Goal: Answer question/provide support: Share knowledge or assist other users

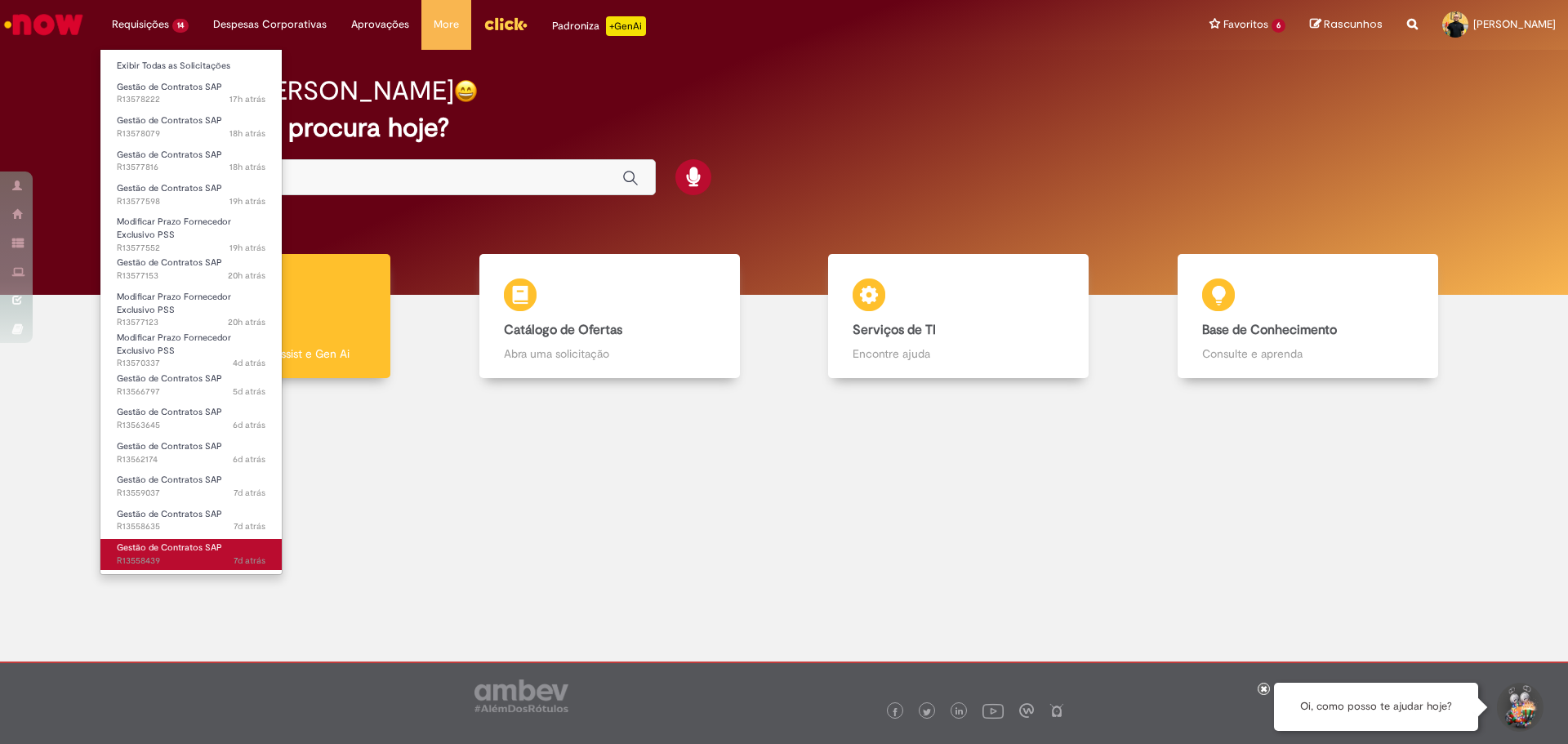
click at [164, 554] on span "Gestão de Contratos SAP" at bounding box center [169, 548] width 106 height 12
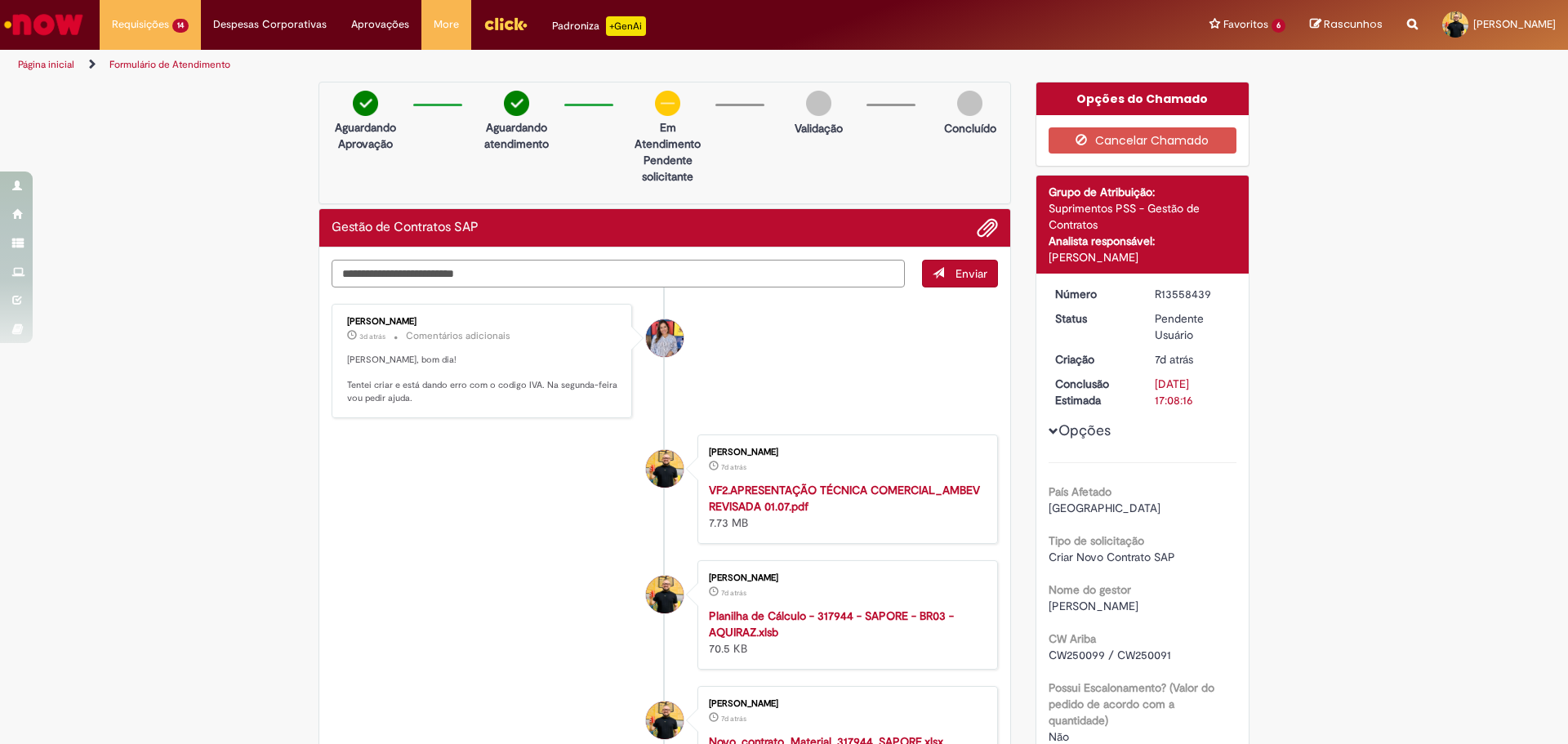
click at [401, 271] on textarea "Digite sua mensagem aqui..." at bounding box center [618, 273] width 573 height 28
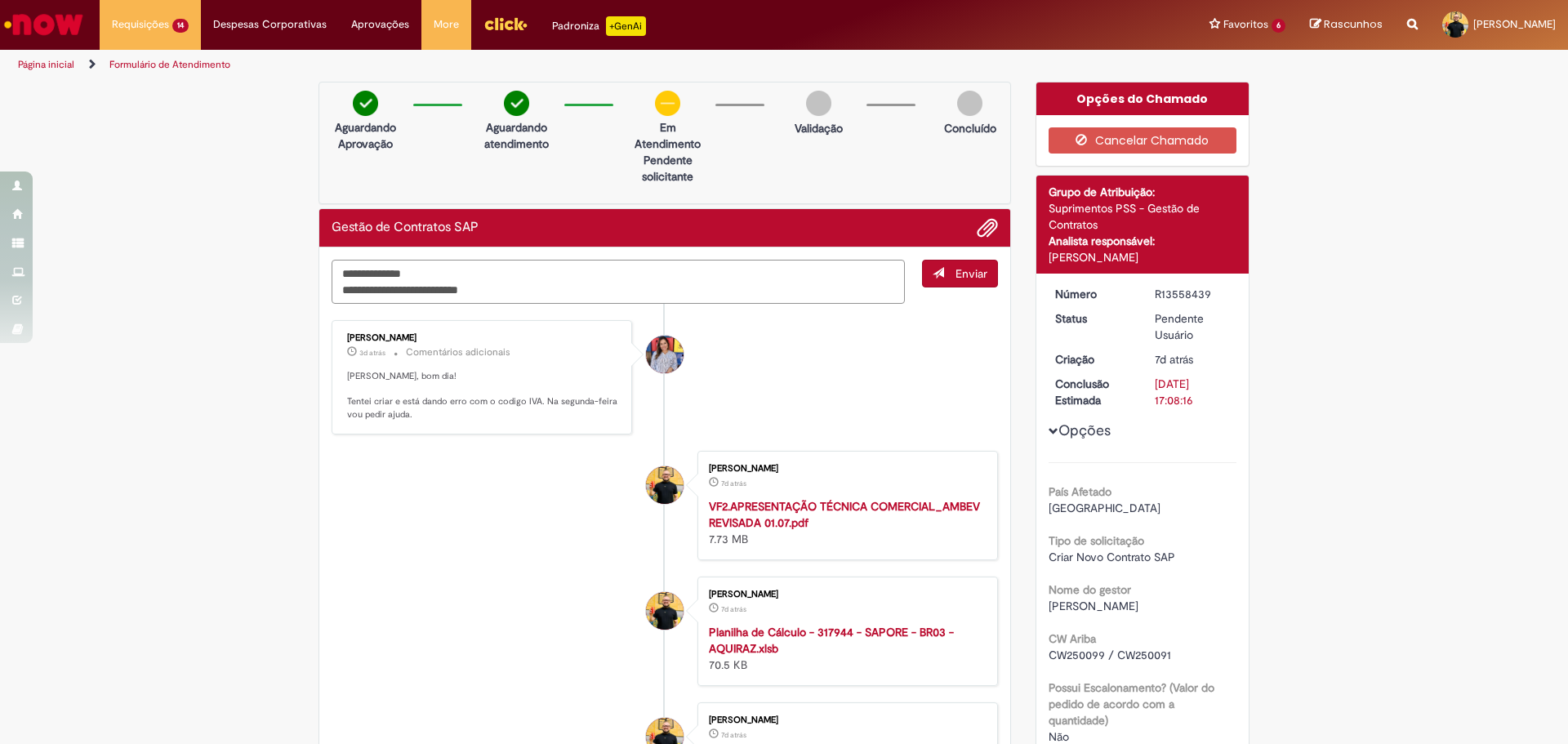
click at [394, 287] on textarea "**********" at bounding box center [618, 282] width 573 height 44
type textarea "**********"
click at [966, 275] on span "Enviar" at bounding box center [972, 273] width 31 height 15
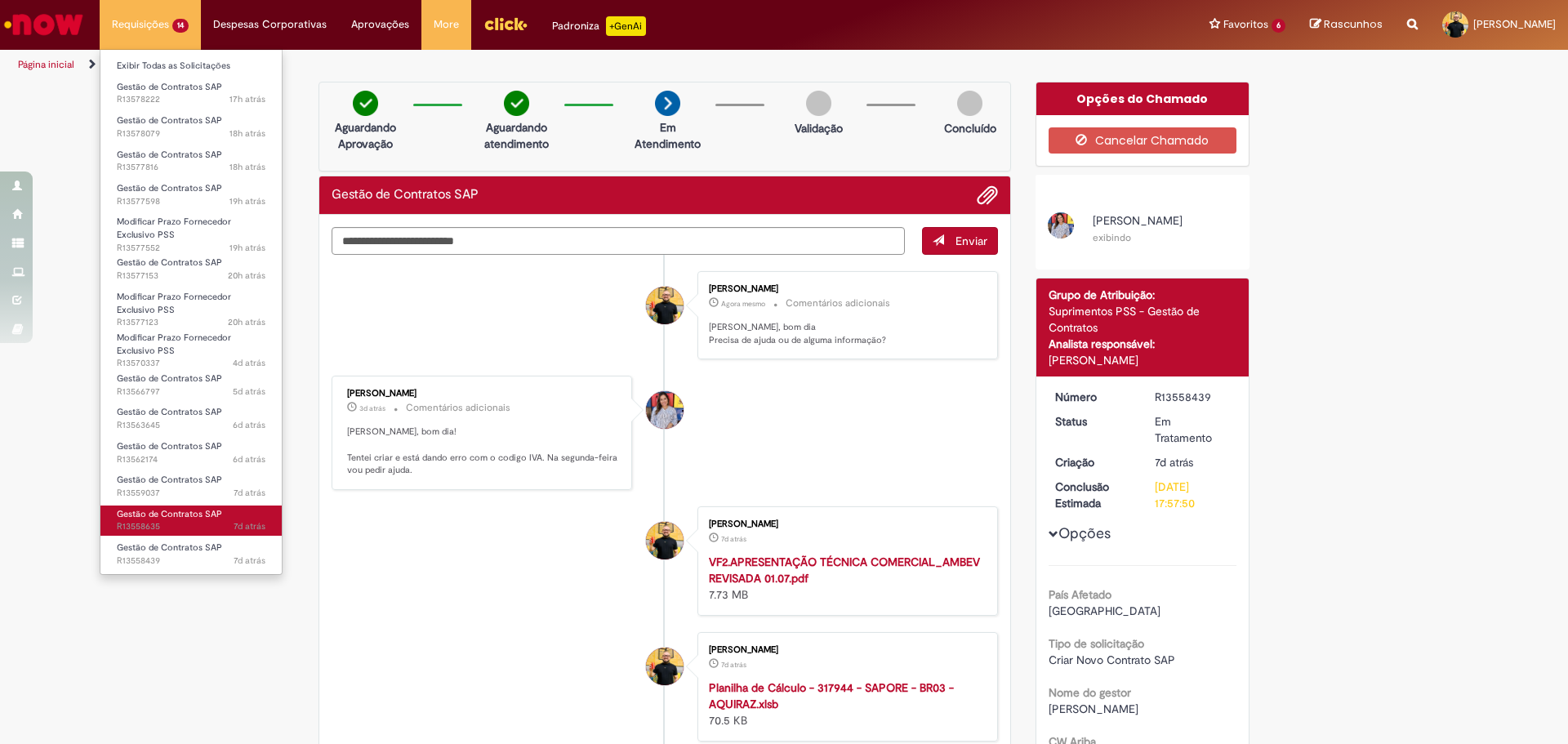
click at [196, 520] on span "Gestão de Contratos SAP" at bounding box center [169, 513] width 106 height 12
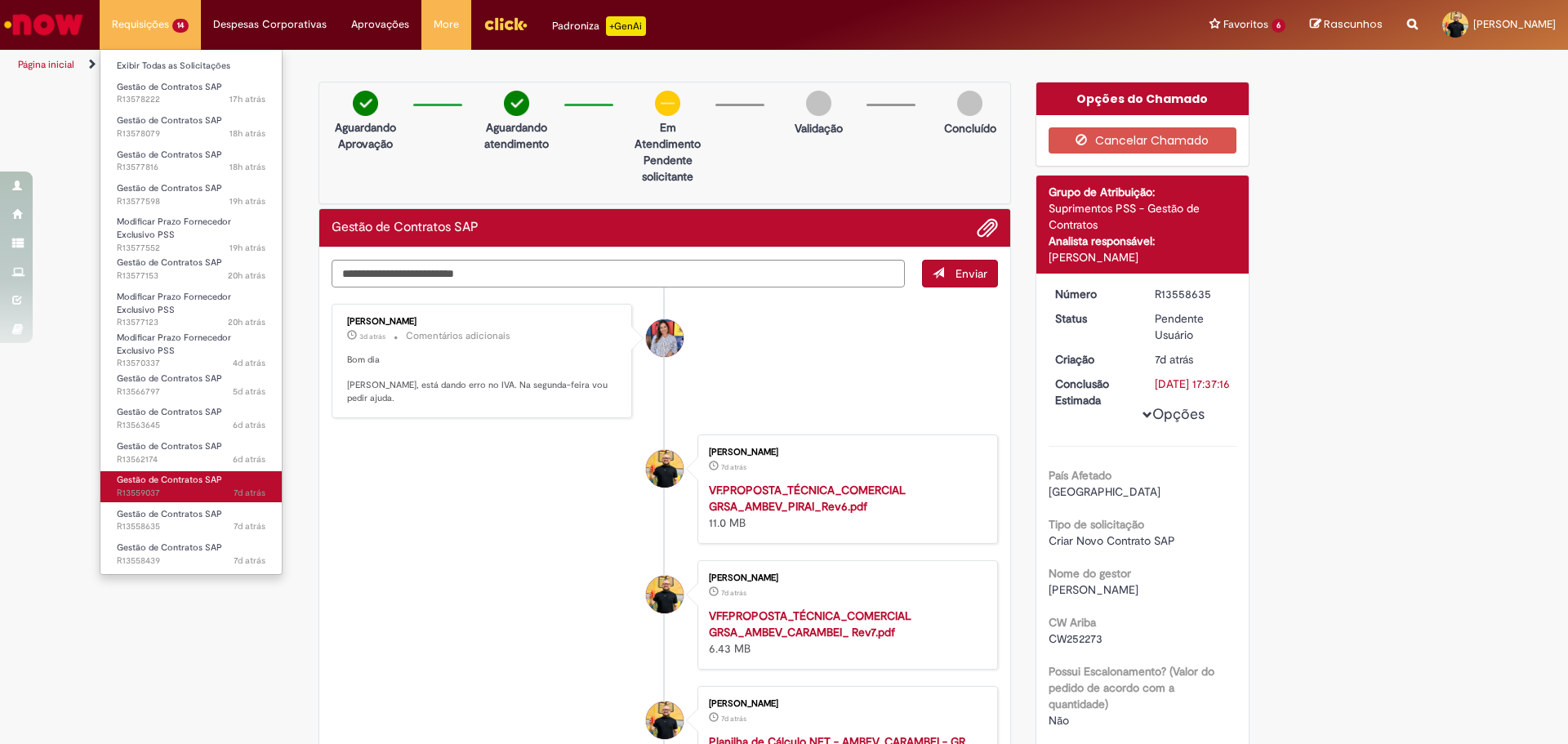
click at [162, 489] on span "7d atrás 7 dias atrás R13559037" at bounding box center [191, 494] width 148 height 13
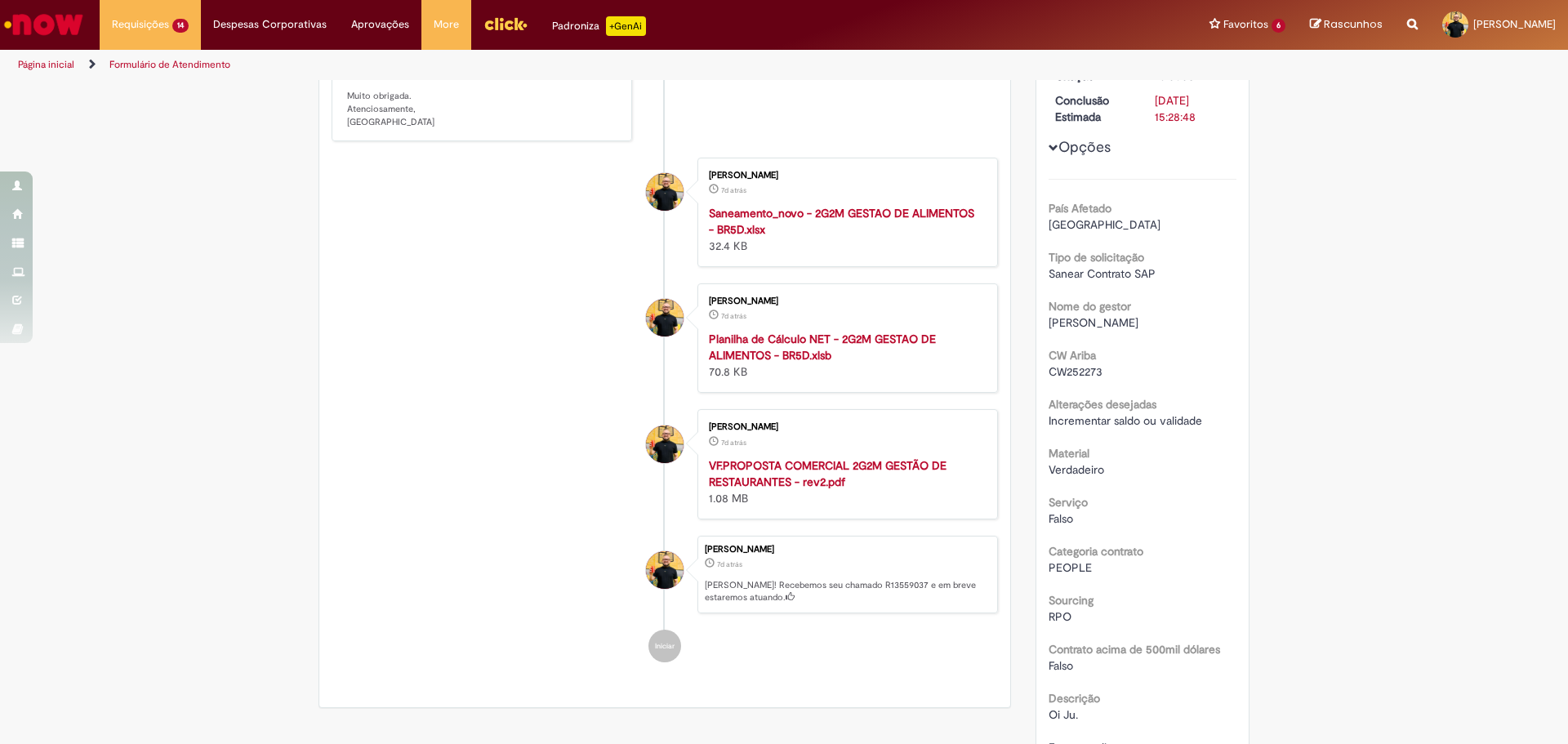
scroll to position [490, 0]
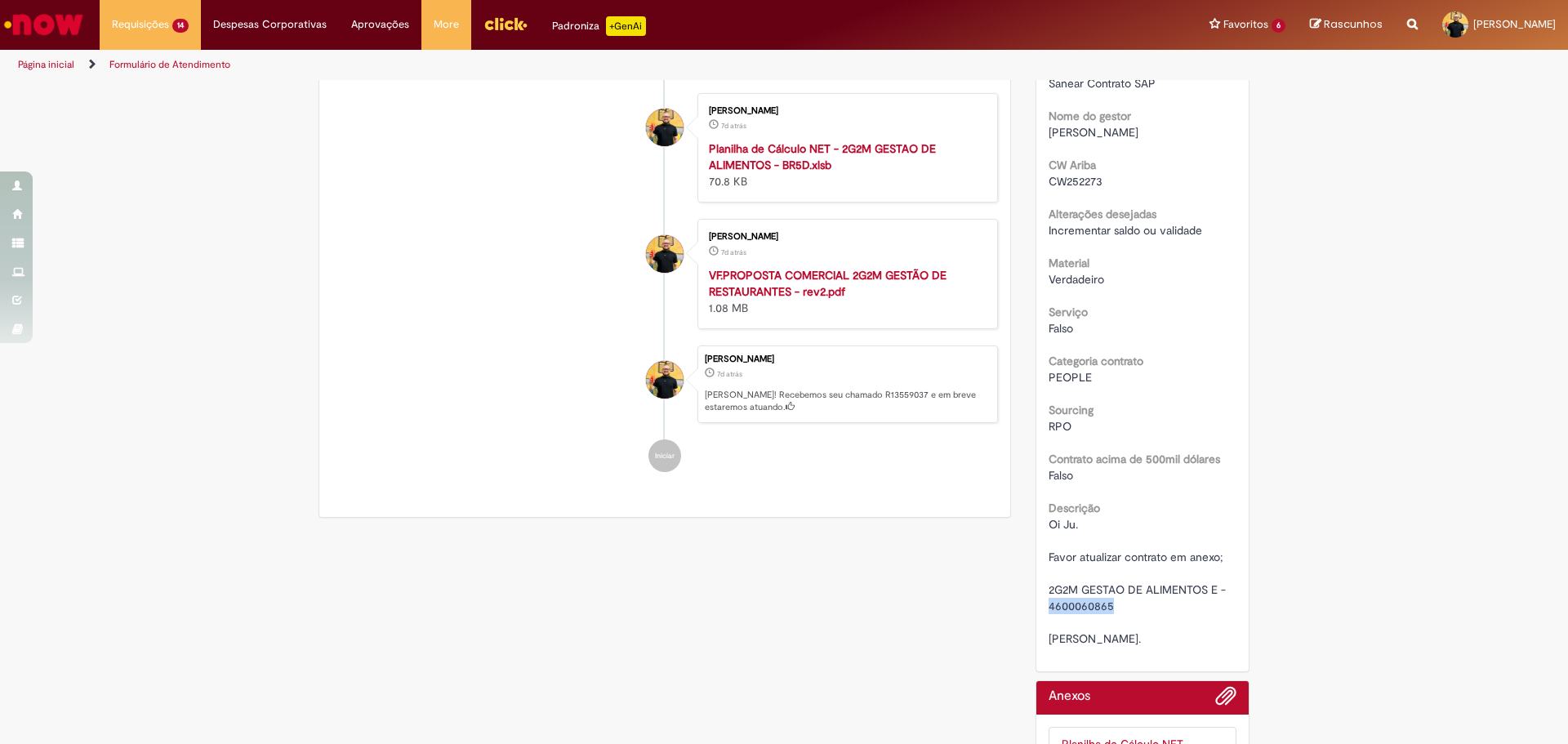
drag, startPoint x: 1102, startPoint y: 606, endPoint x: 1028, endPoint y: 603, distance: 74.1
click at [1028, 603] on div "Solução Proposta Aceitar solução Rejeitar Solução Detalhes do tíquete Grupo de …" at bounding box center [1143, 341] width 239 height 1500
copy span "4600060865"
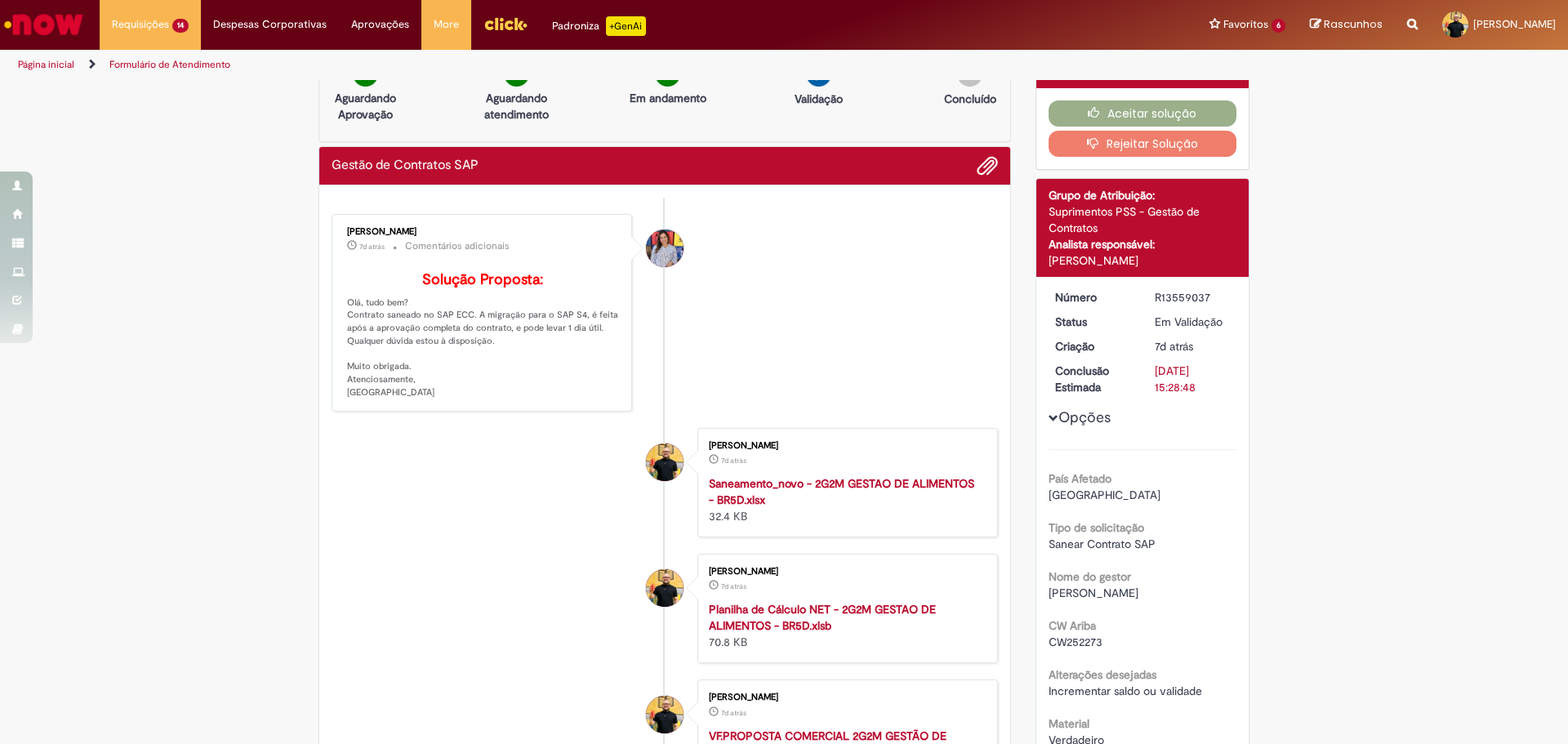
scroll to position [0, 0]
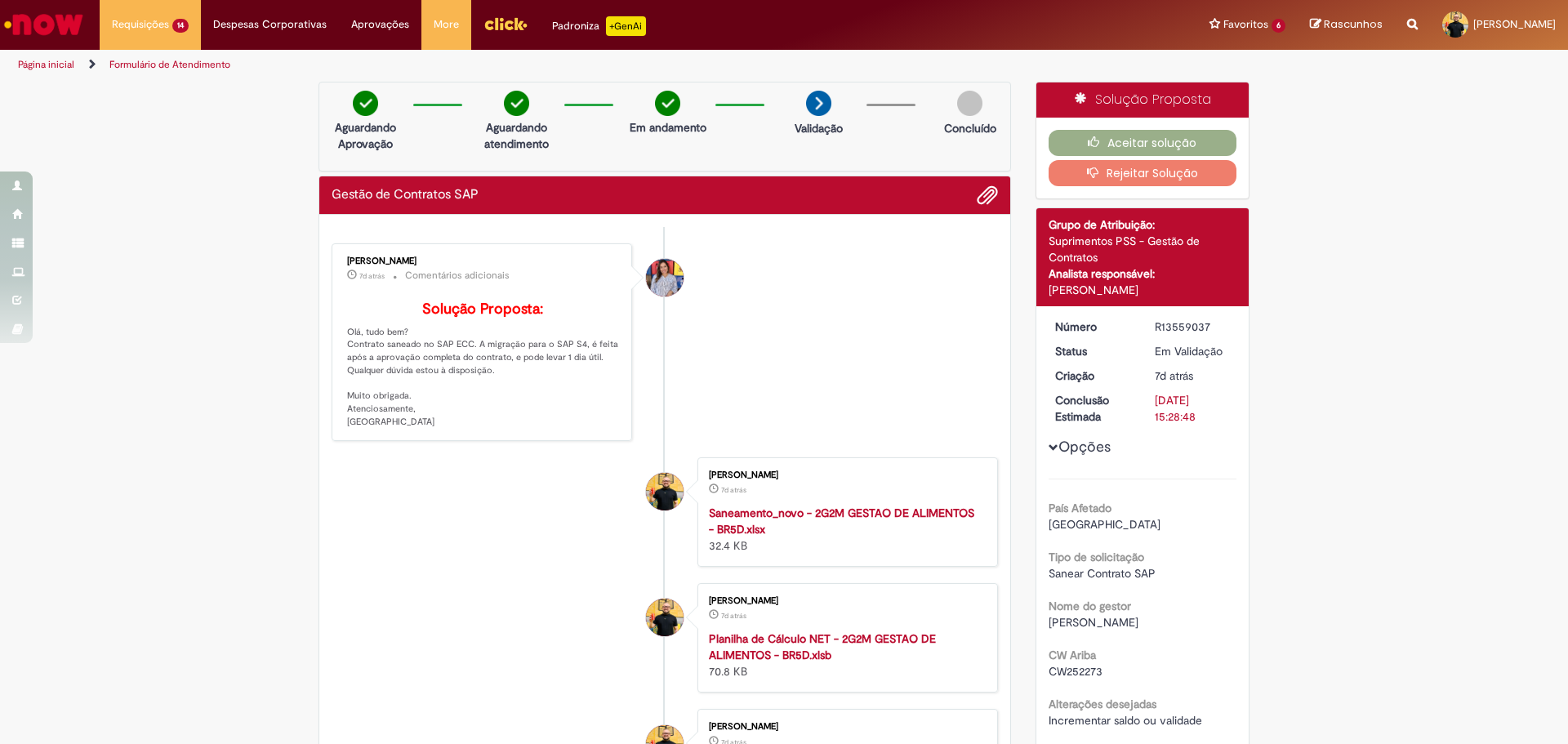
click at [1129, 126] on div "Aceitar solução Rejeitar Solução" at bounding box center [1143, 158] width 213 height 81
click at [1125, 144] on button "Aceitar solução" at bounding box center [1143, 143] width 189 height 26
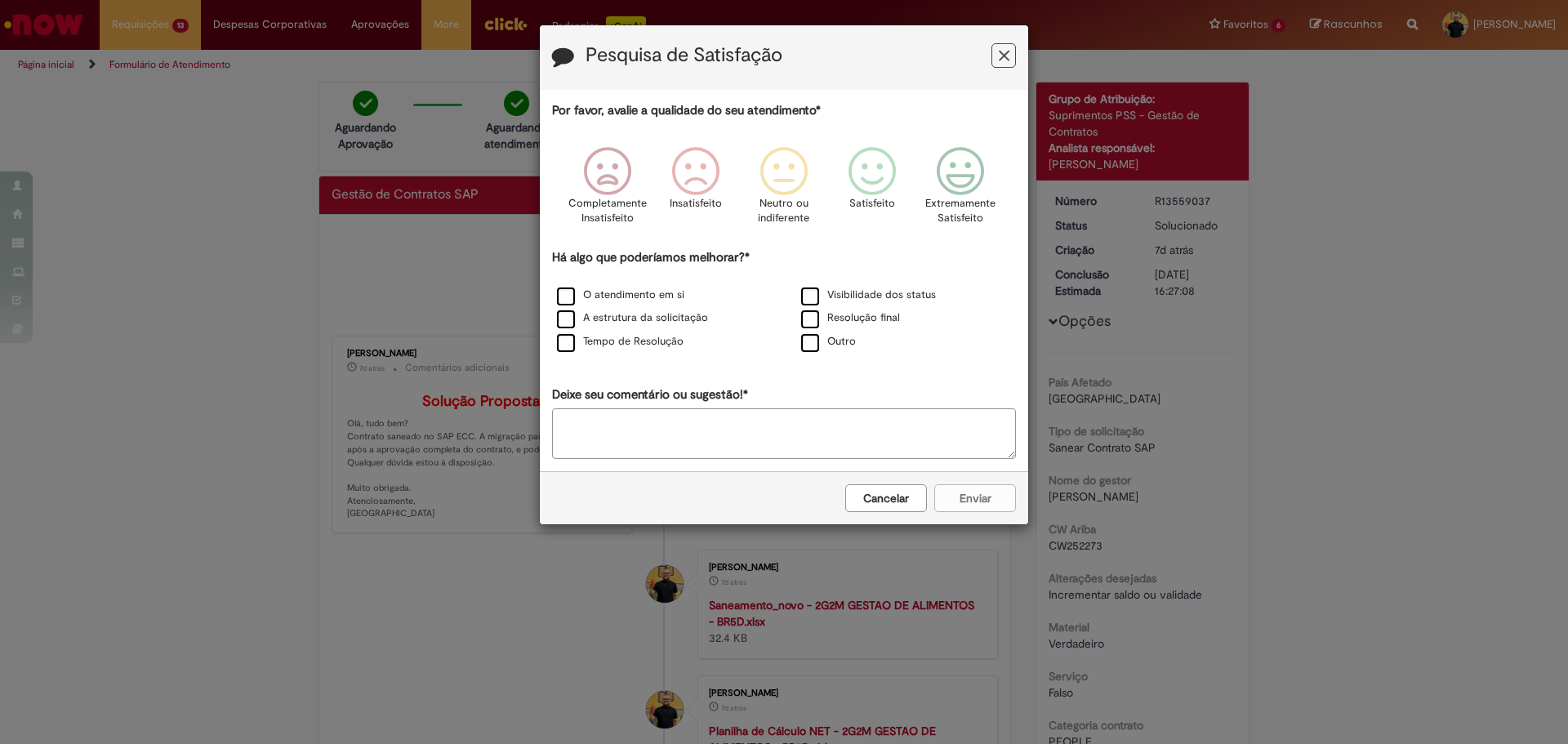
drag, startPoint x: 1006, startPoint y: 57, endPoint x: 988, endPoint y: 62, distance: 18.7
click at [1006, 56] on icon "Feedback" at bounding box center [1003, 56] width 10 height 18
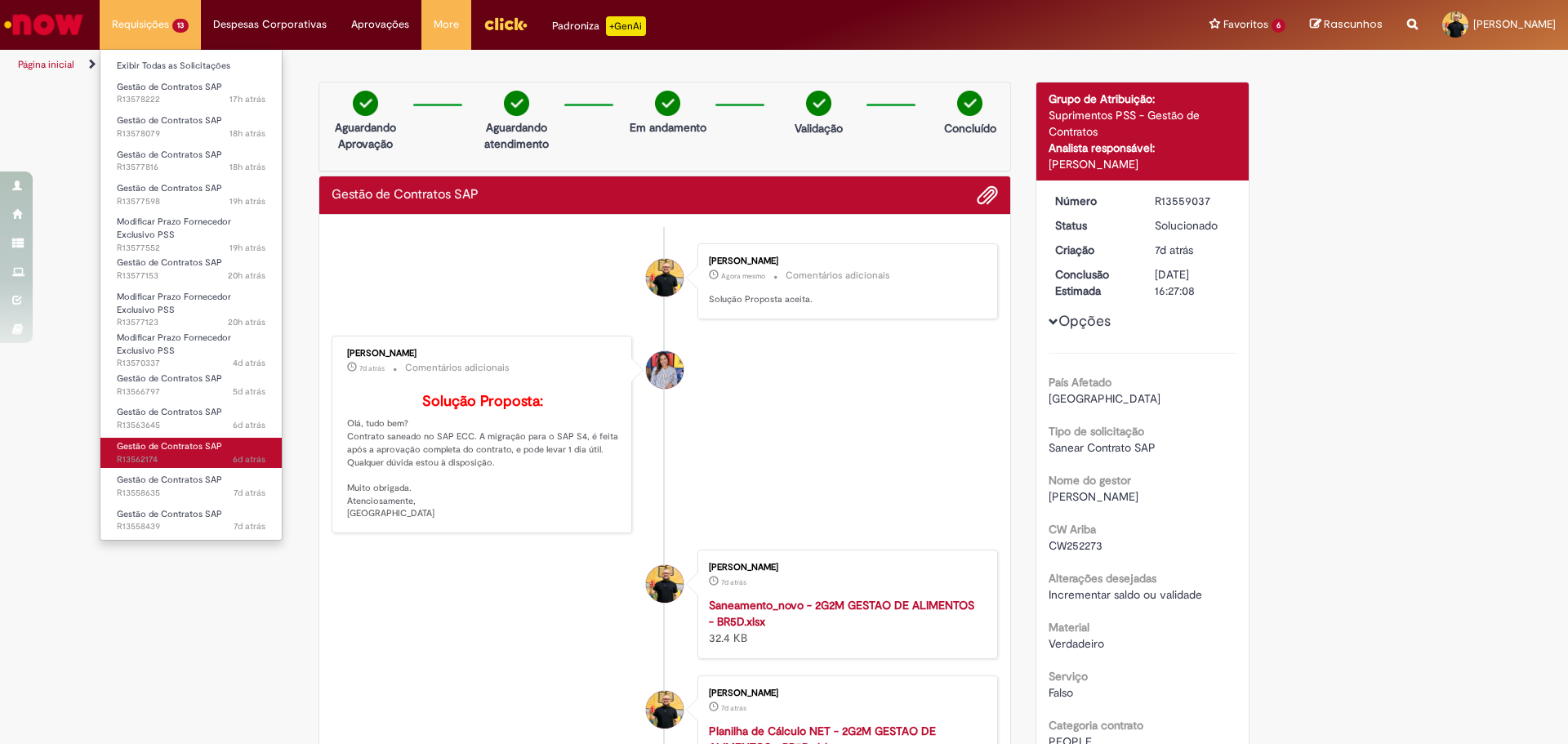
click at [141, 449] on span "Gestão de Contratos SAP" at bounding box center [169, 446] width 106 height 12
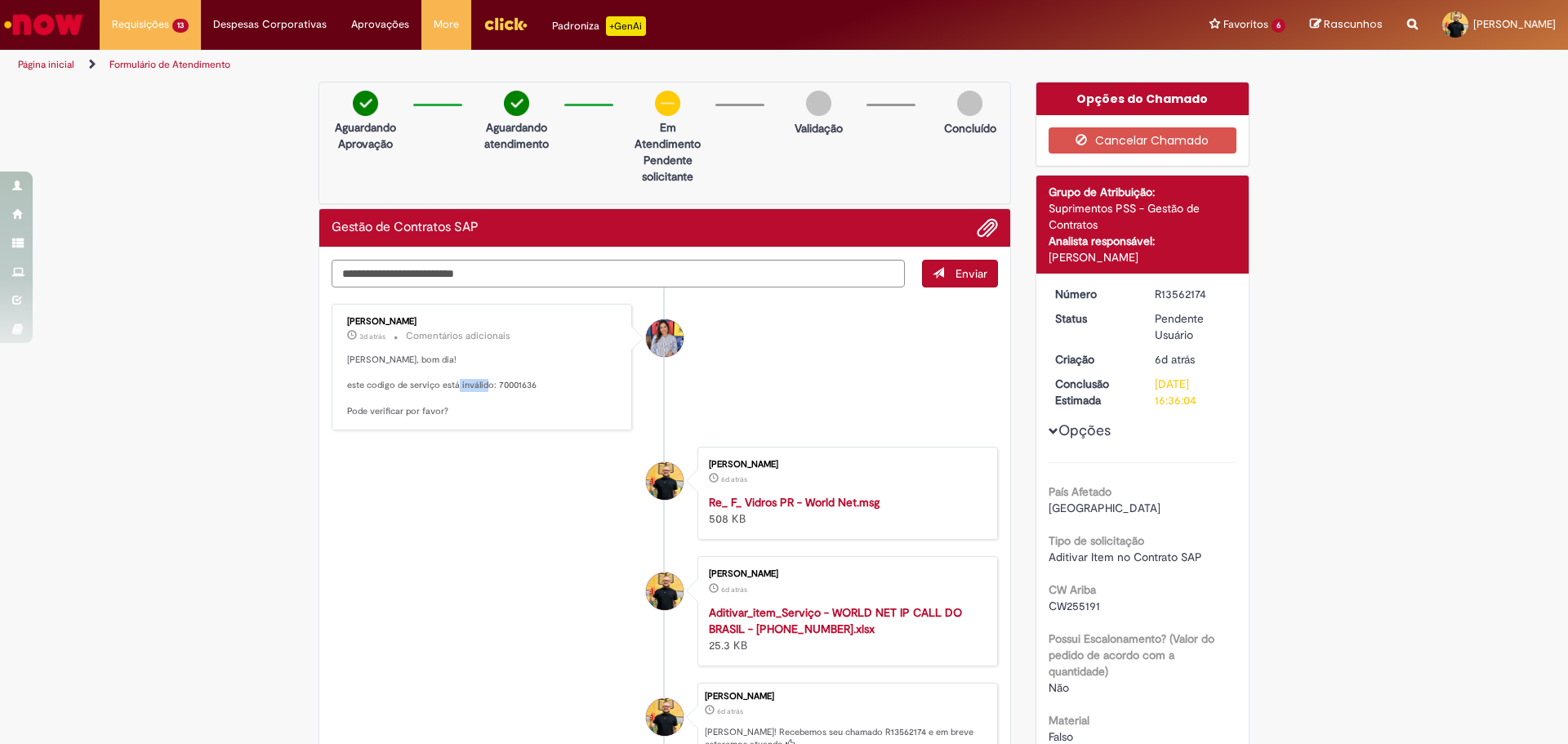
drag, startPoint x: 489, startPoint y: 383, endPoint x: 530, endPoint y: 382, distance: 41.0
click at [530, 381] on p "[PERSON_NAME], bom dia! este codigo de serviço está inválido: 70001636 Pode ver…" at bounding box center [483, 386] width 272 height 65
copy p "70001636"
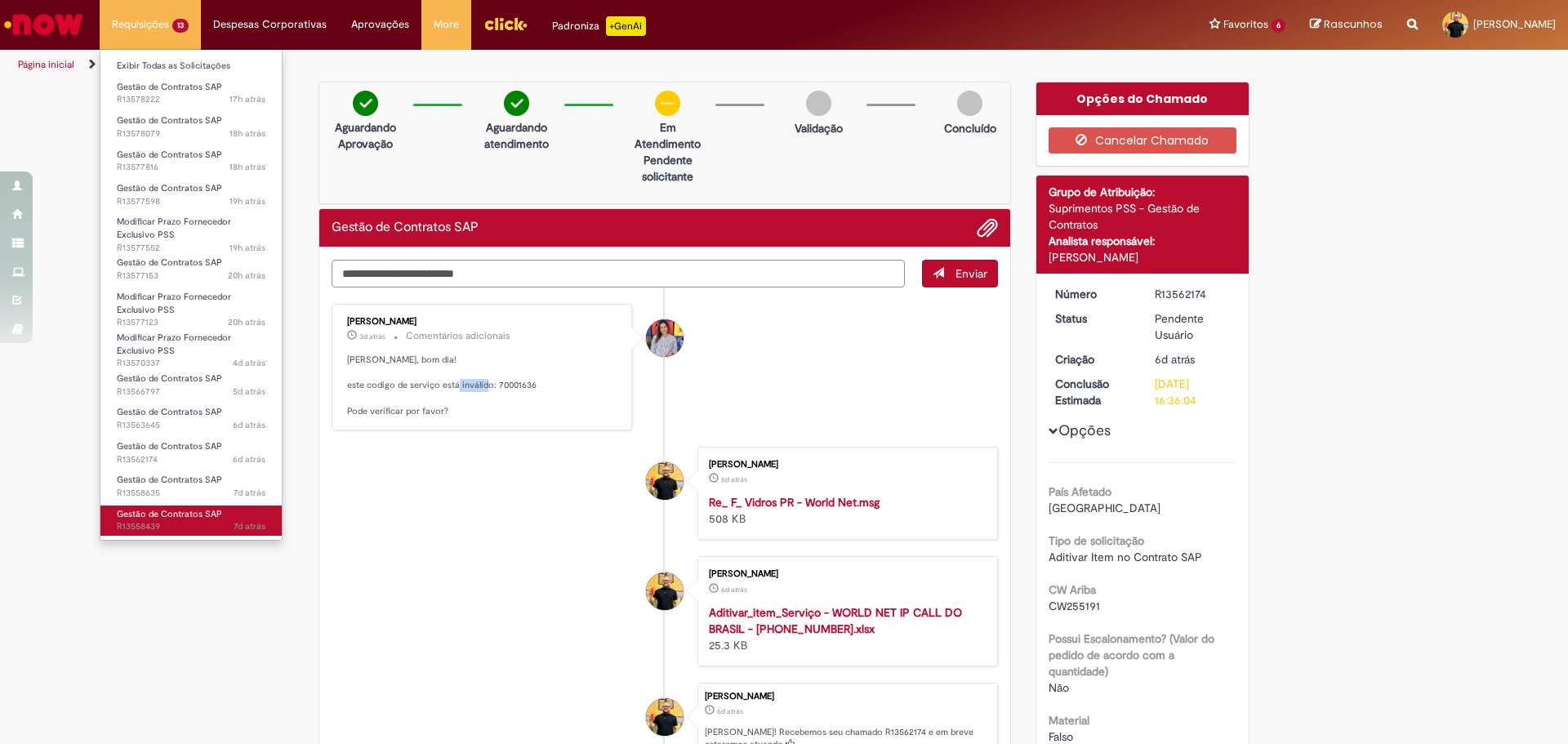
click at [152, 517] on span "Gestão de Contratos SAP" at bounding box center [169, 513] width 106 height 12
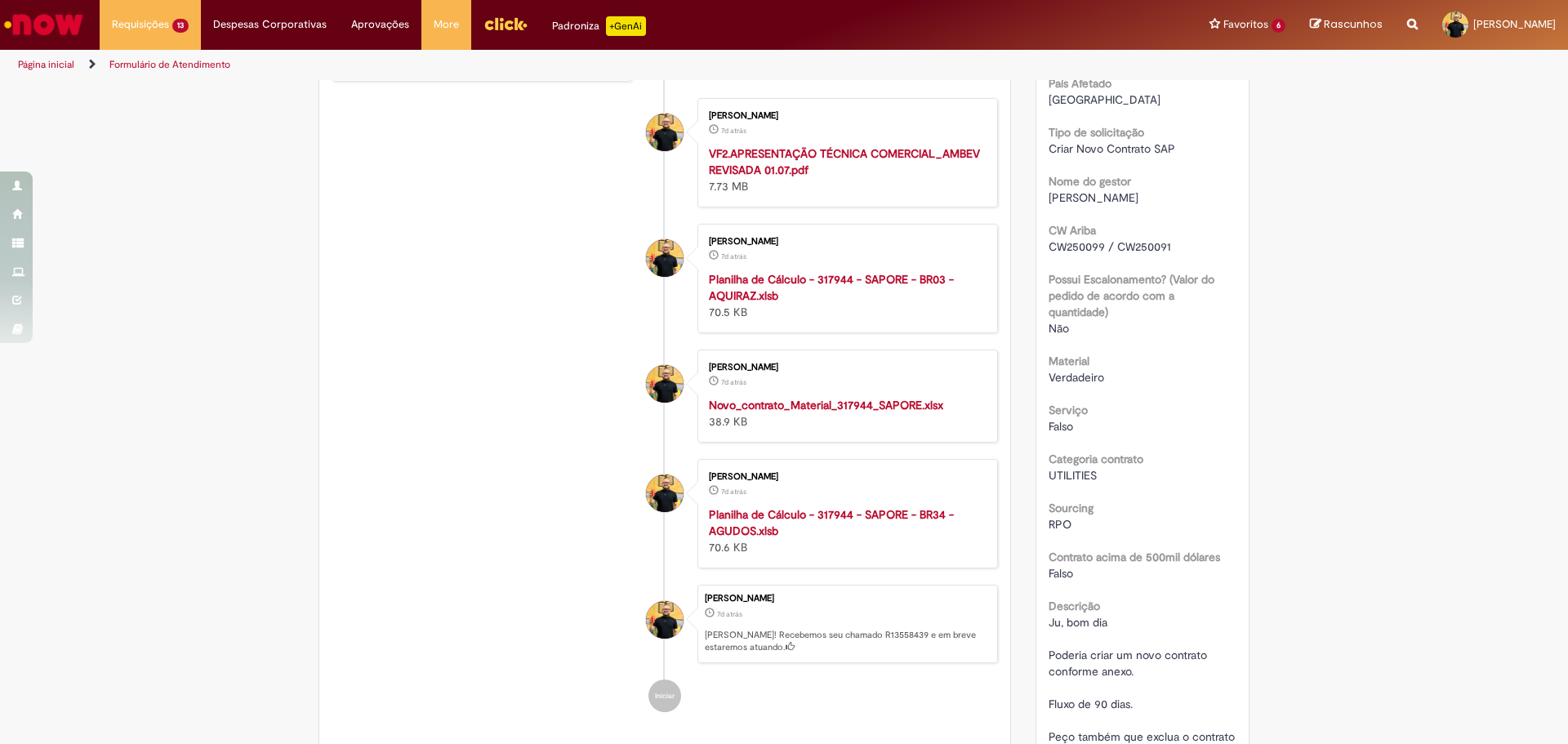
scroll to position [502, 0]
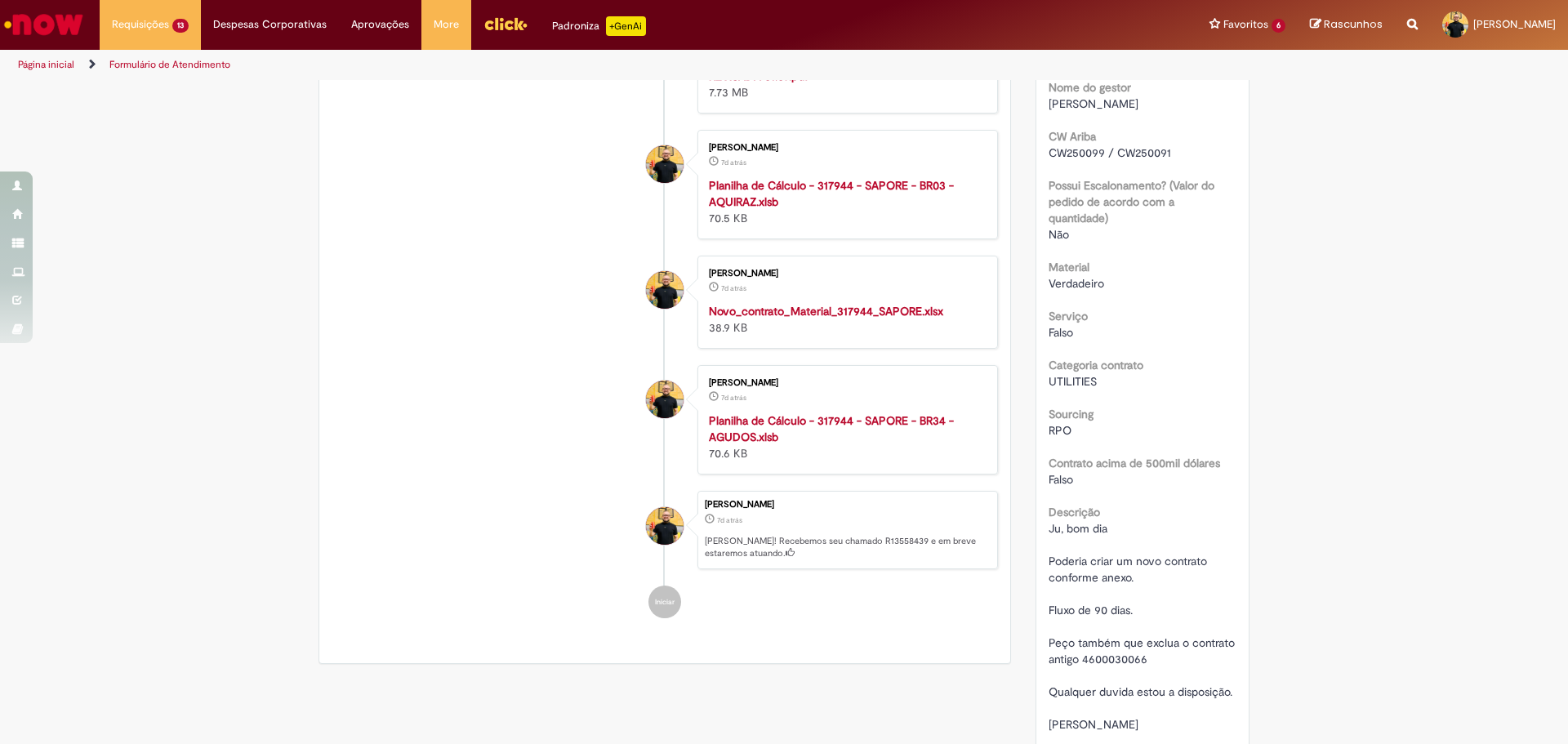
click at [756, 432] on strong "Planilha de Cálculo - 317944 - SAPORE - BR34 - AGUDOS.xlsb" at bounding box center [831, 429] width 245 height 32
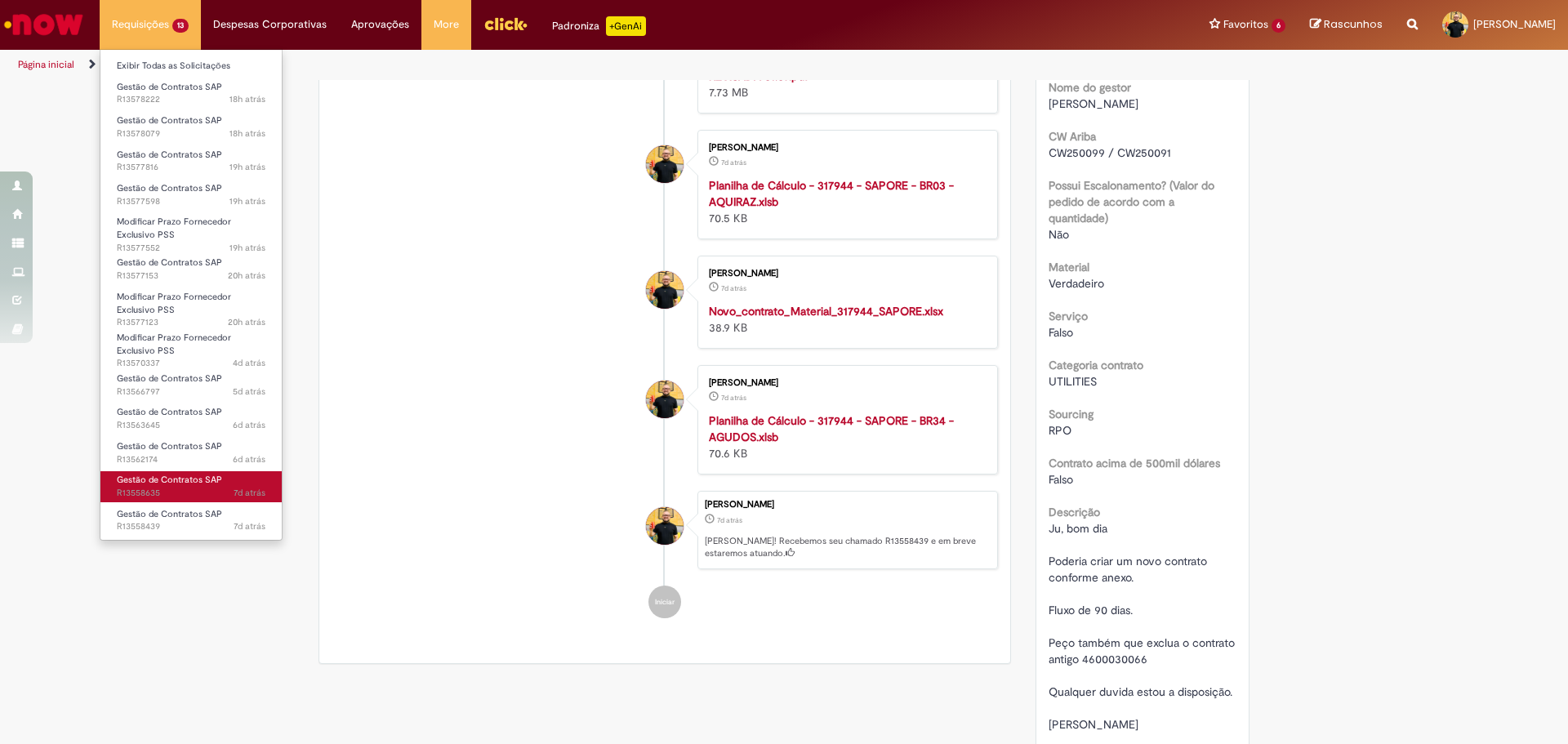
click at [117, 478] on span "Gestão de Contratos SAP" at bounding box center [169, 479] width 106 height 12
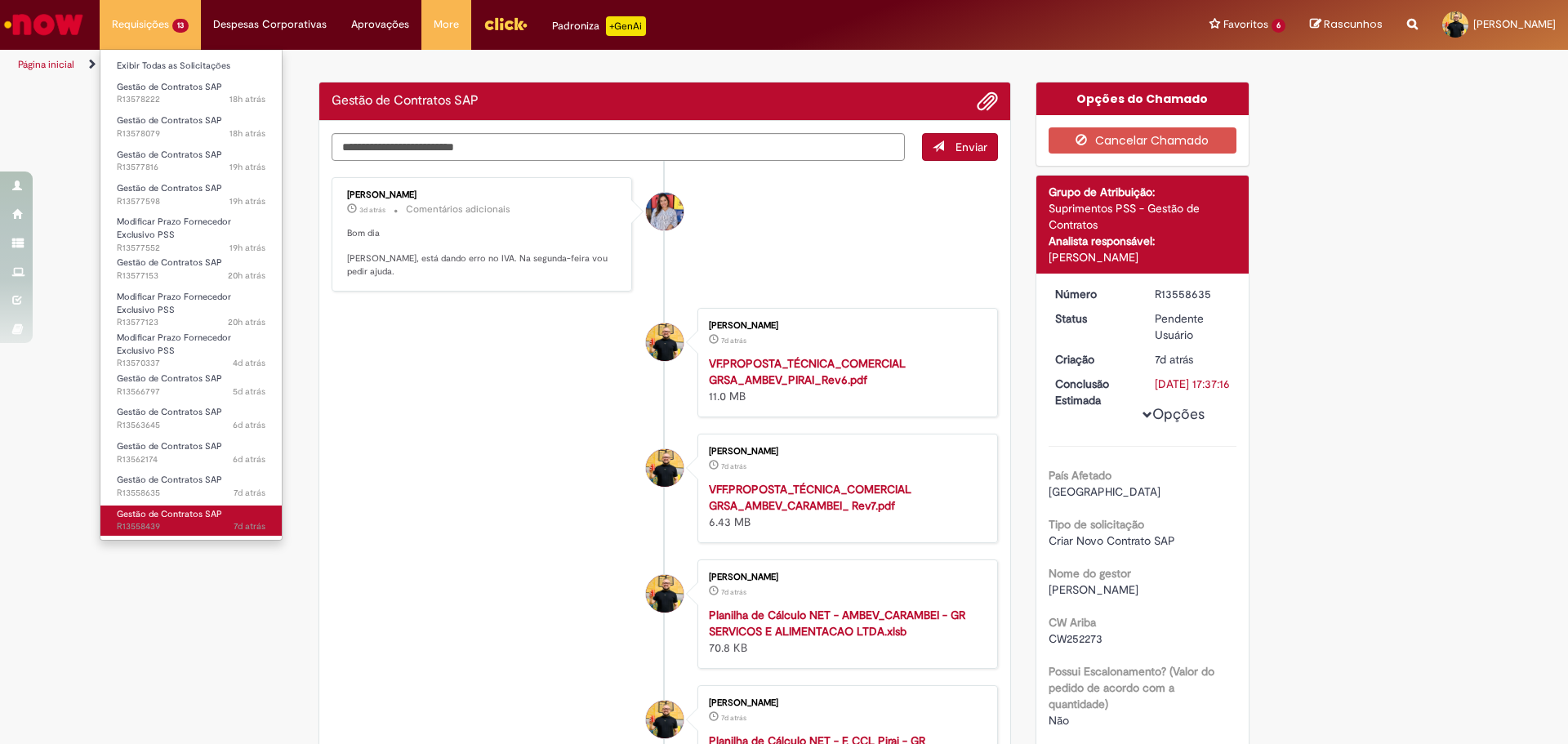
click at [151, 519] on span "Gestão de Contratos SAP" at bounding box center [169, 513] width 106 height 12
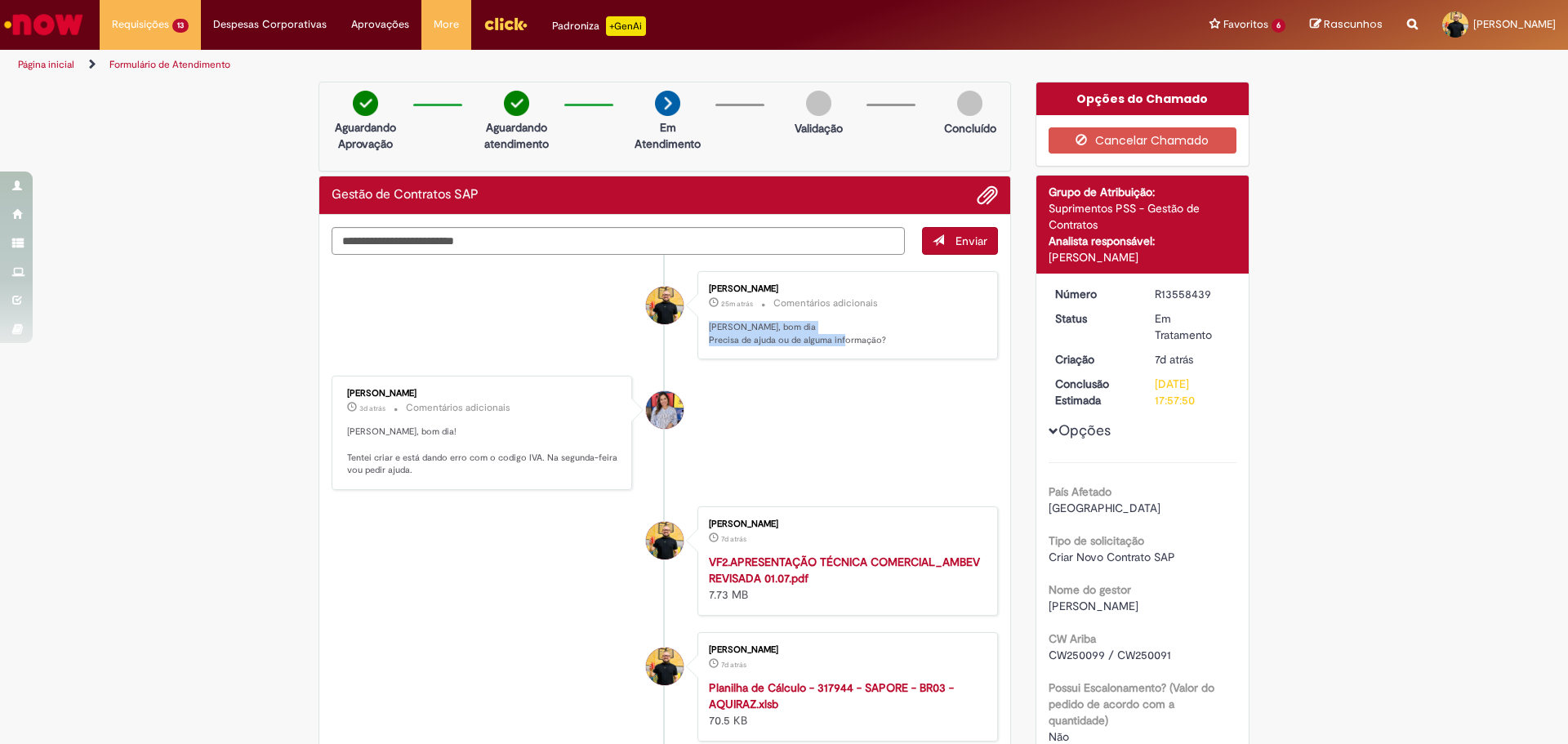
drag, startPoint x: 884, startPoint y: 342, endPoint x: 693, endPoint y: 327, distance: 191.6
click at [697, 327] on div "[PERSON_NAME] 25m atrás 25 minutos atrás Comentários adicionais [PERSON_NAME], …" at bounding box center [847, 316] width 301 height 89
copy p "[PERSON_NAME], bom dia Precisa de ajuda ou de alguma informação?"
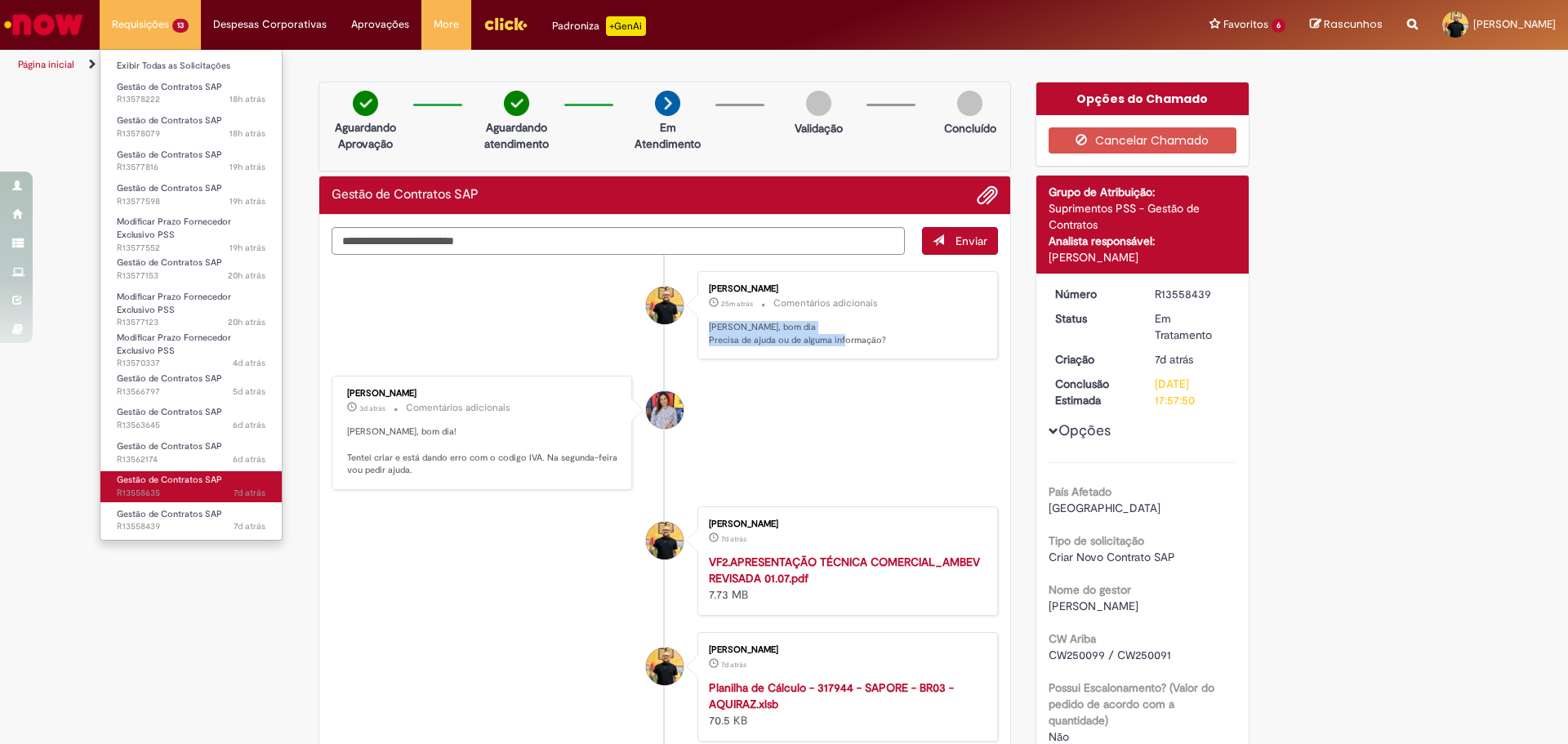
click at [147, 487] on span "7d atrás 7 dias atrás R13558635" at bounding box center [191, 494] width 148 height 13
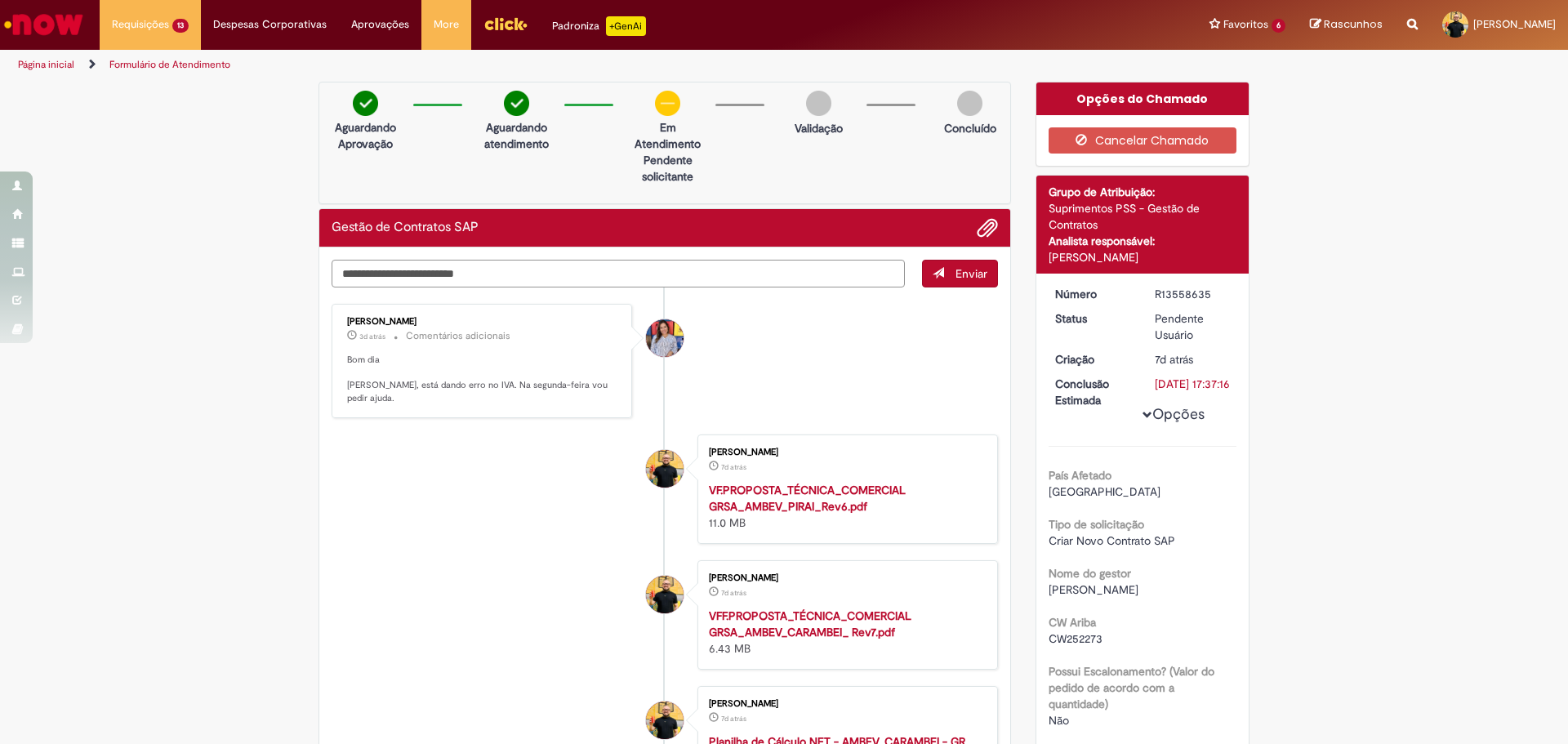
click at [476, 273] on textarea "Digite sua mensagem aqui..." at bounding box center [618, 273] width 573 height 28
paste textarea "**********"
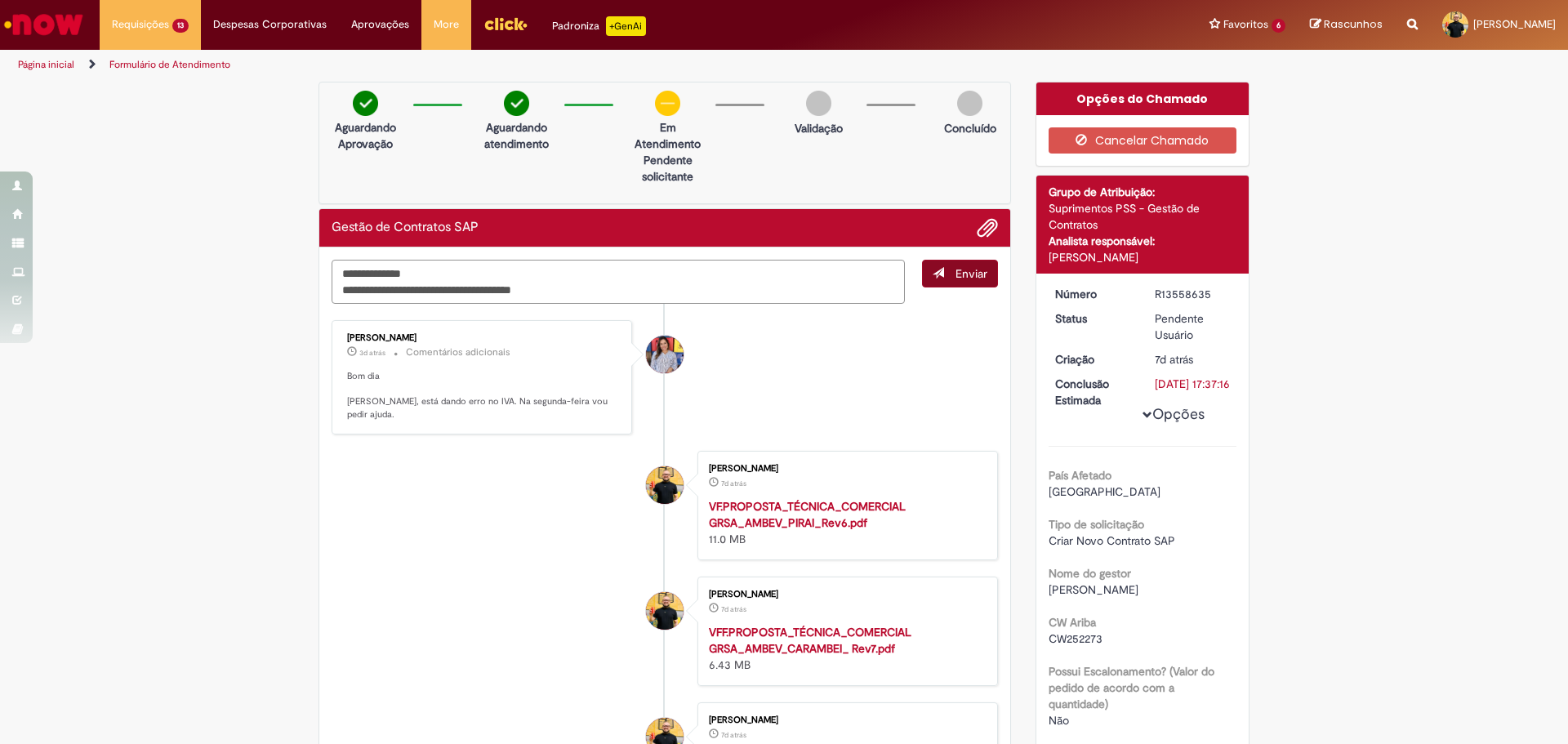
type textarea "**********"
click at [962, 281] on button "Enviar" at bounding box center [960, 273] width 76 height 28
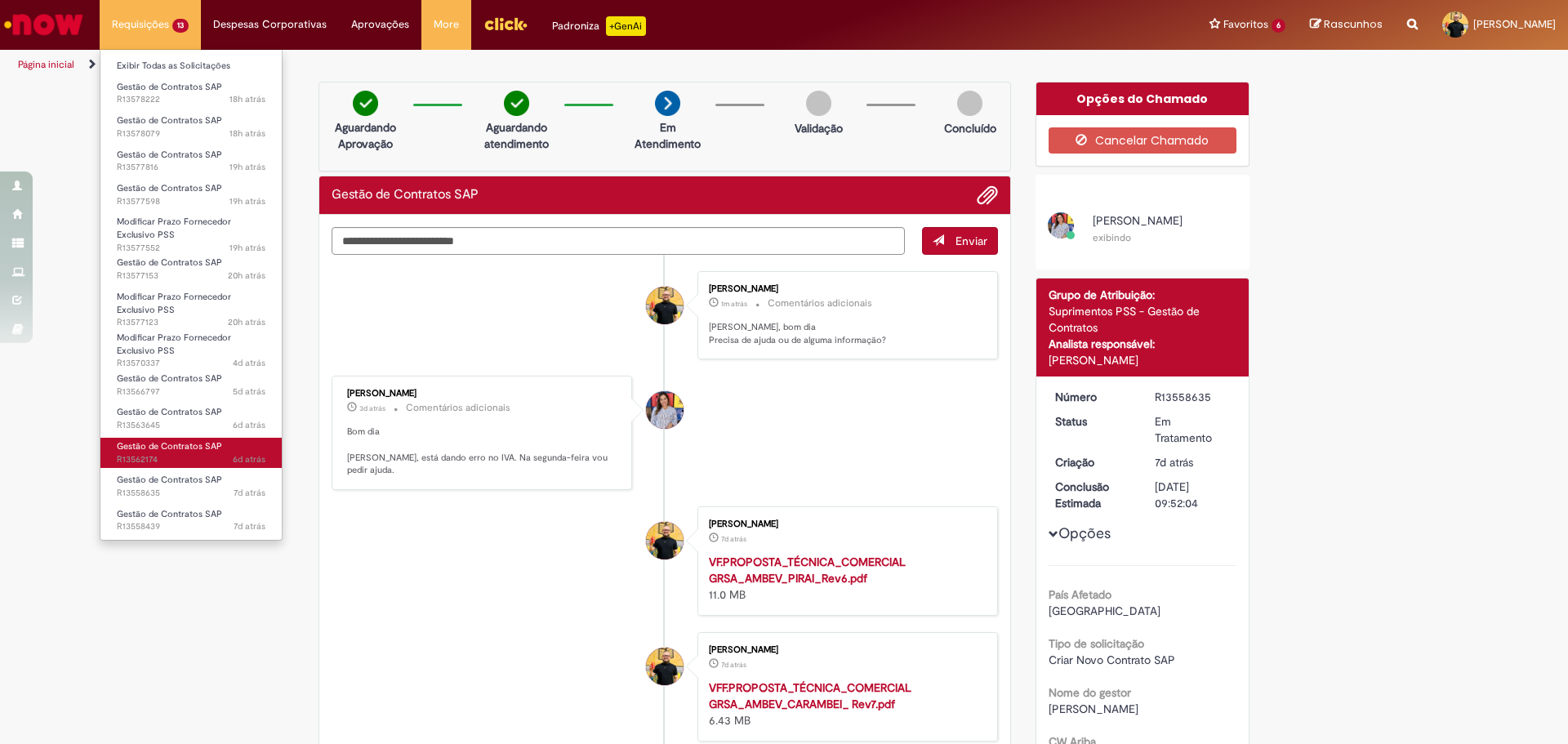
click at [178, 454] on span "6d atrás 6 dias atrás R13562174" at bounding box center [191, 460] width 148 height 13
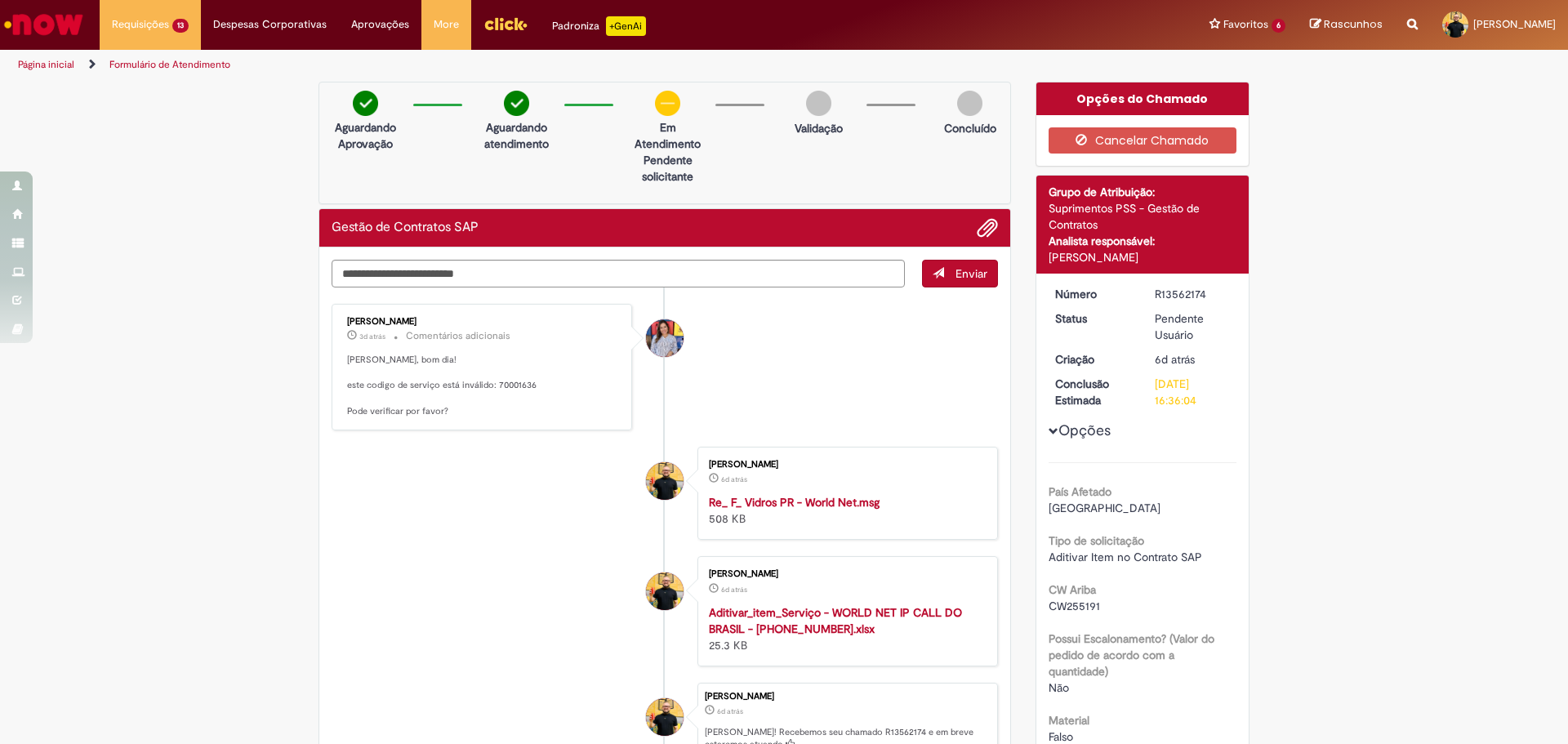
drag, startPoint x: 527, startPoint y: 257, endPoint x: 503, endPoint y: 283, distance: 35.4
click at [495, 253] on div "Enviar [PERSON_NAME] 3d atrás 3 dias atrás Comentários adicionais [PERSON_NAME]…" at bounding box center [665, 550] width 691 height 607
click at [524, 387] on p "[PERSON_NAME], bom dia! este codigo de serviço está inválido: 70001636 Pode ver…" at bounding box center [483, 386] width 272 height 65
drag, startPoint x: 529, startPoint y: 387, endPoint x: 490, endPoint y: 384, distance: 39.1
click at [490, 384] on p "[PERSON_NAME], bom dia! este codigo de serviço está inválido: 70001636 Pode ver…" at bounding box center [483, 386] width 272 height 65
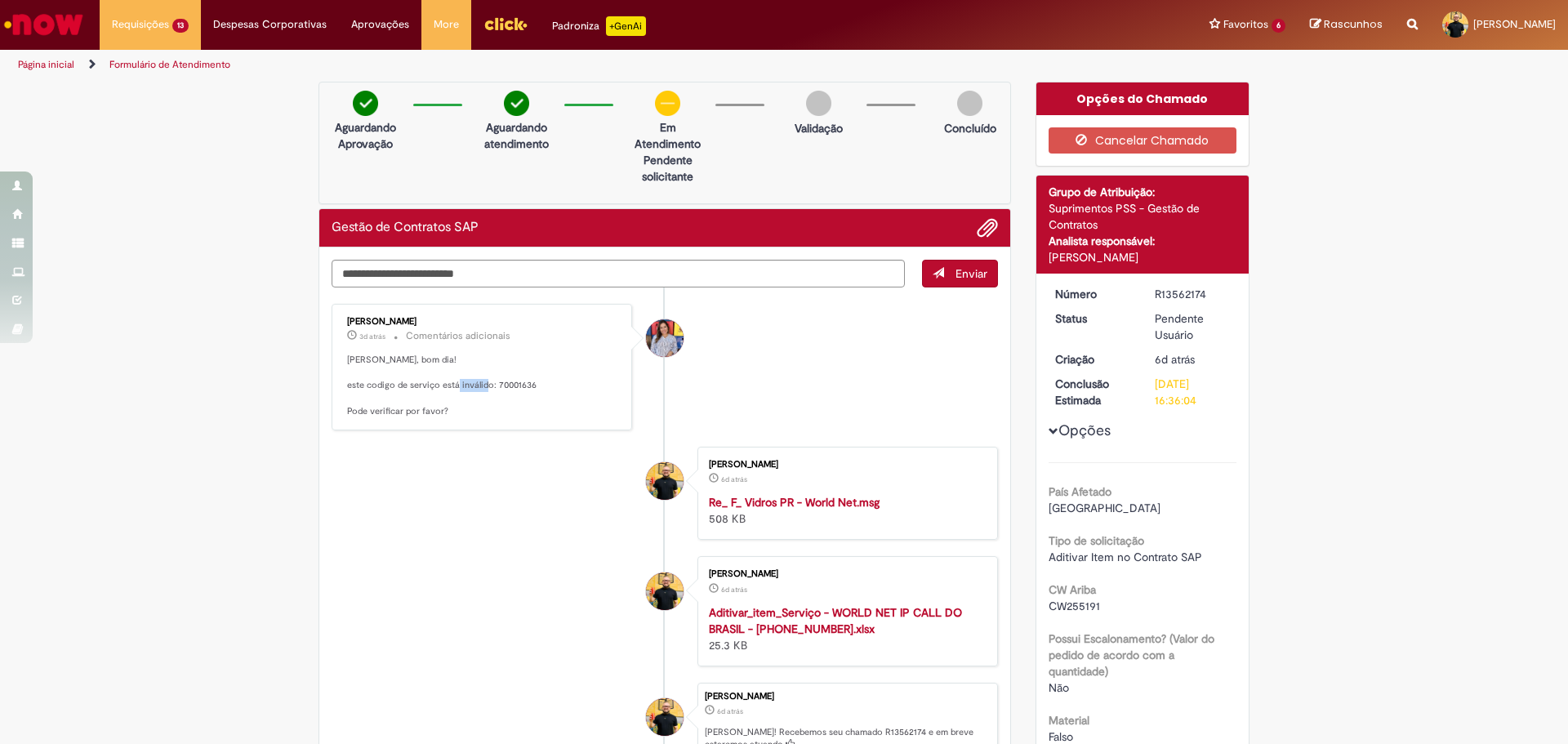
copy p "70001636"
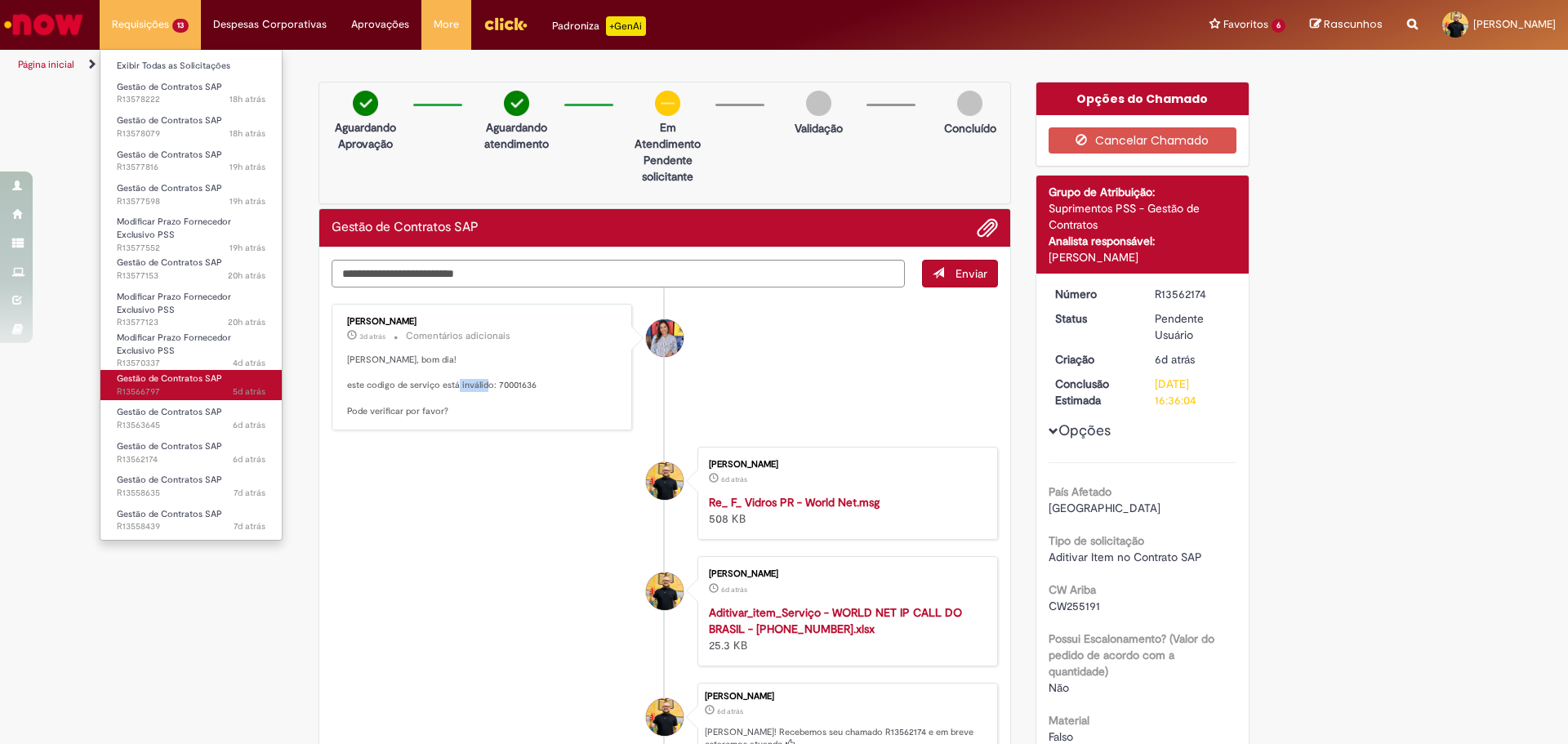
click at [169, 379] on span "Gestão de Contratos SAP" at bounding box center [169, 378] width 106 height 12
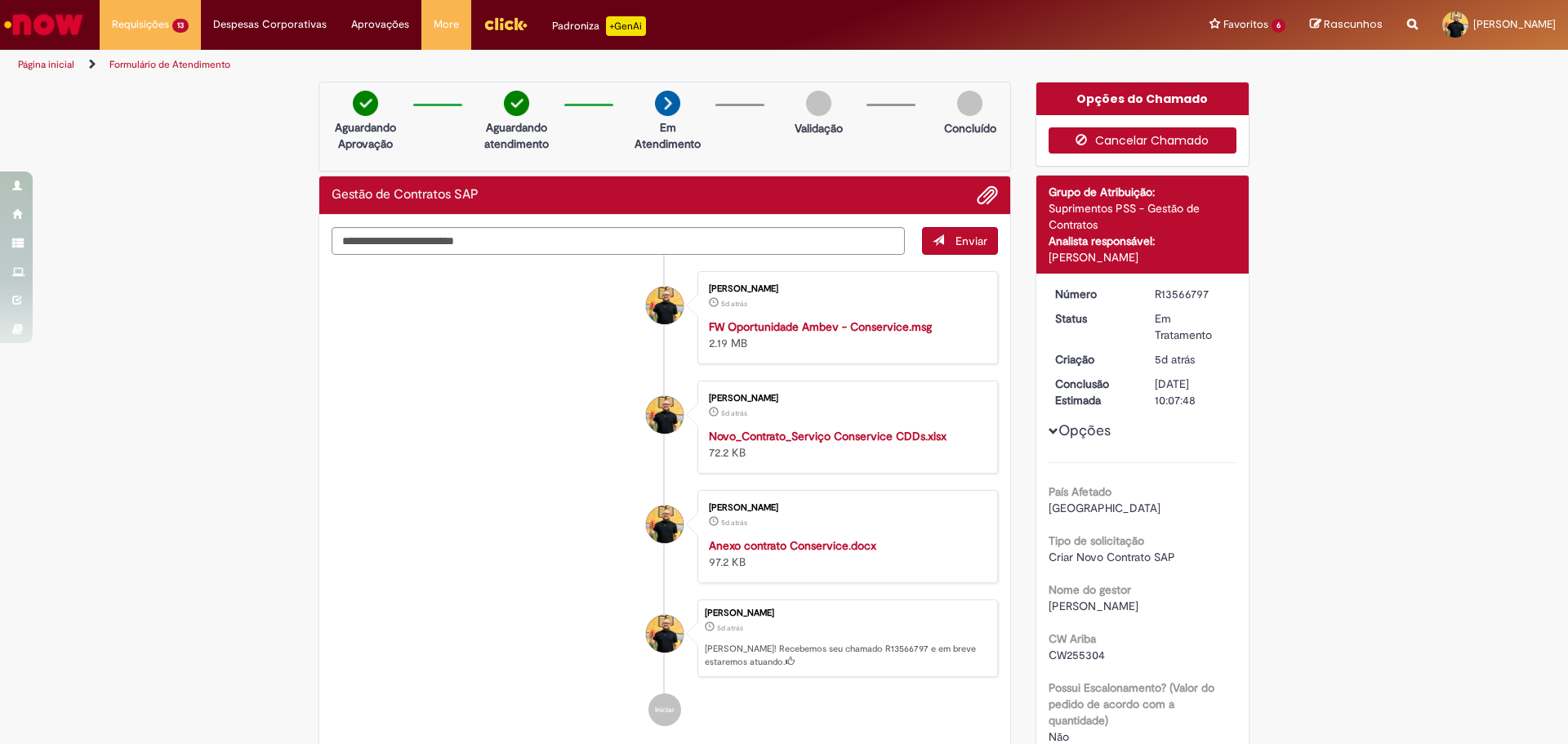
click at [1152, 139] on button "Cancelar Chamado" at bounding box center [1143, 141] width 189 height 26
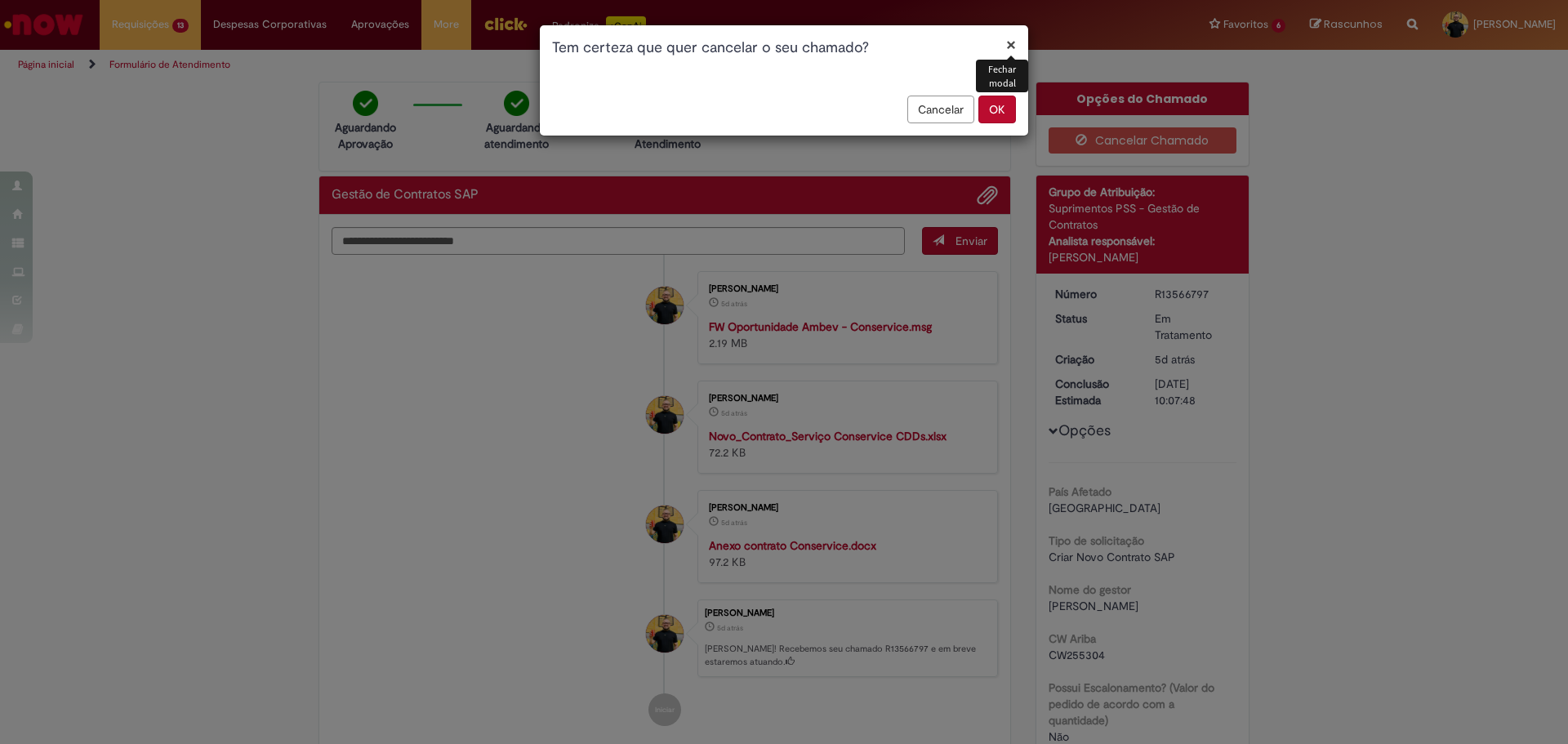
click at [1008, 109] on button "OK" at bounding box center [997, 109] width 38 height 28
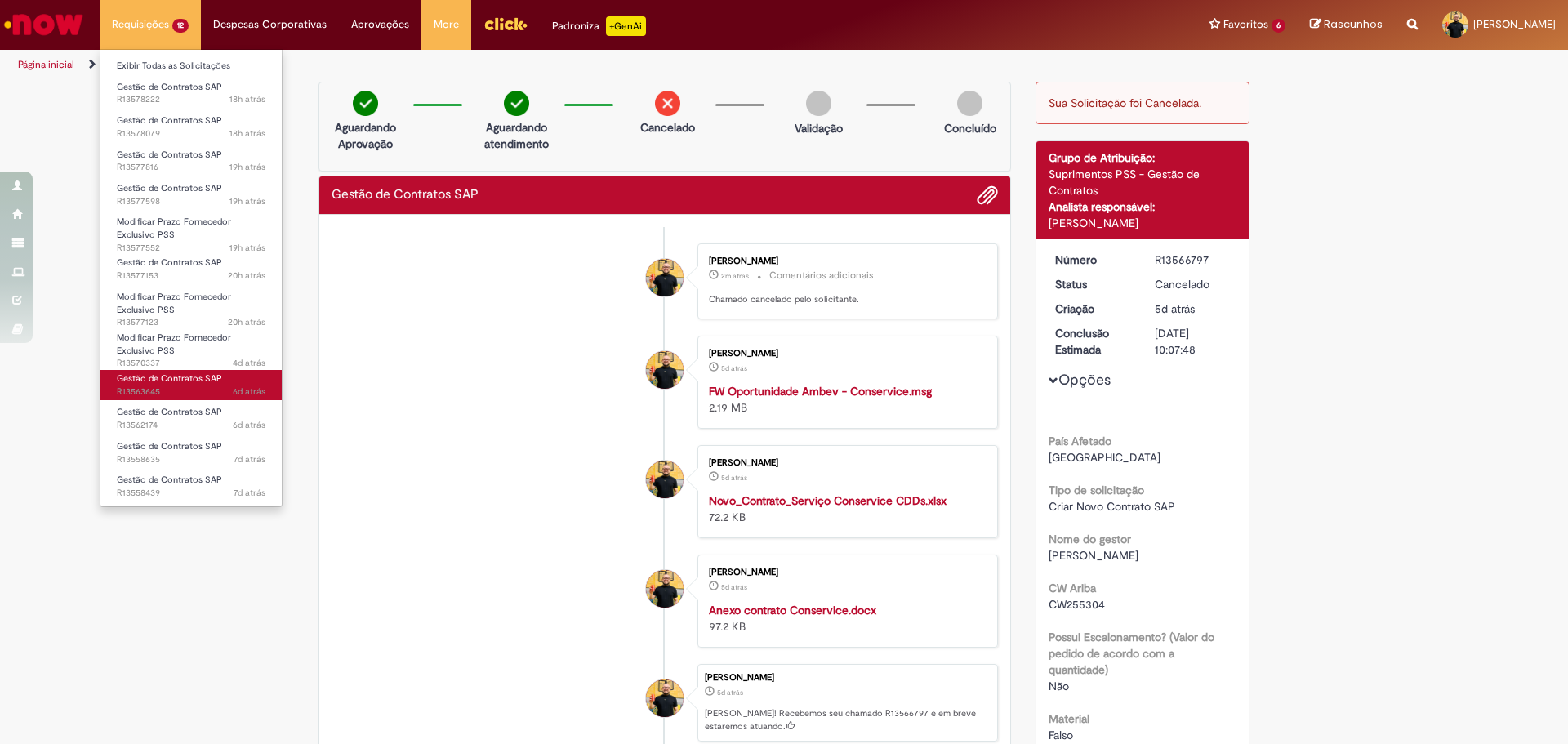
click at [146, 389] on span "6d atrás 6 dias atrás R13563645" at bounding box center [191, 392] width 148 height 13
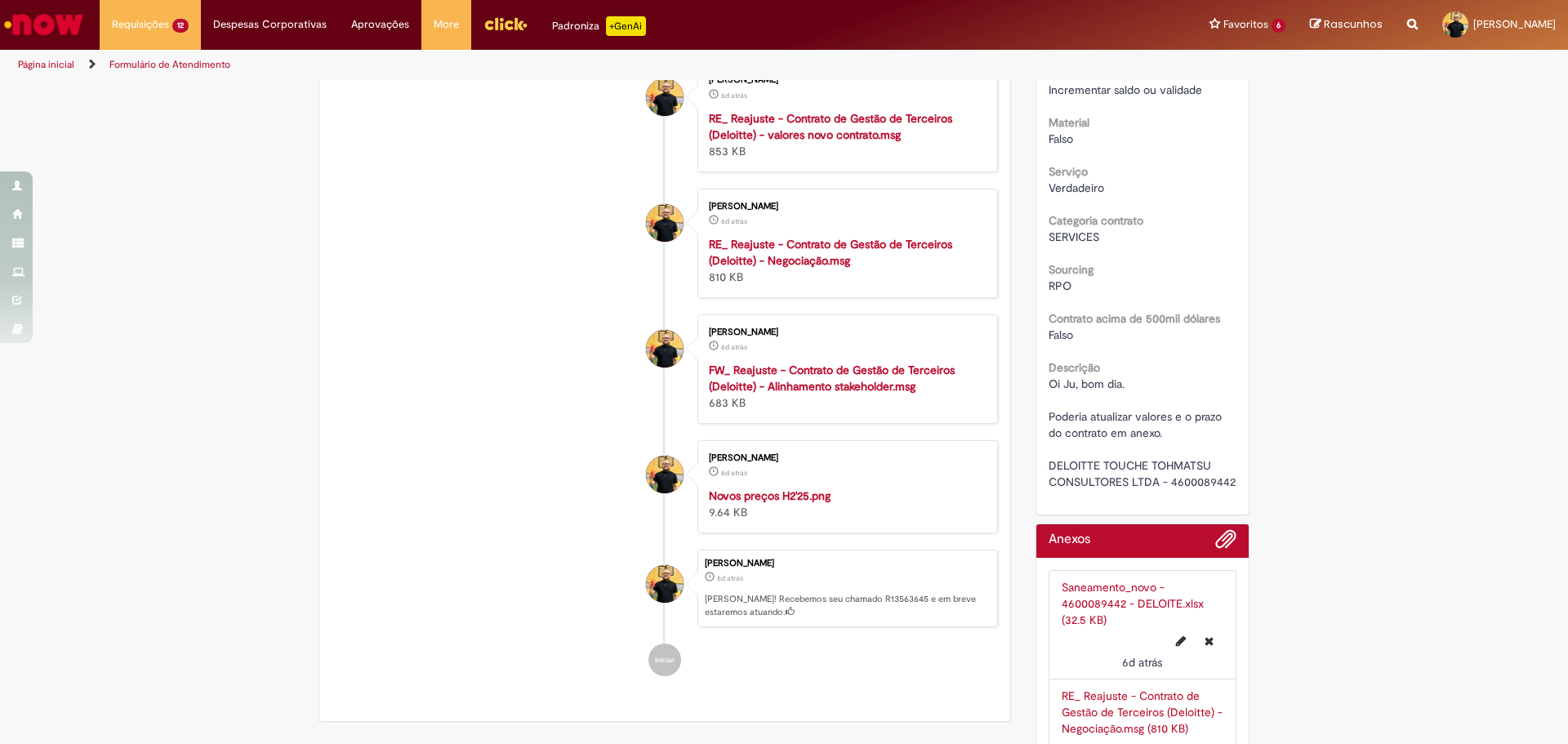
scroll to position [653, 0]
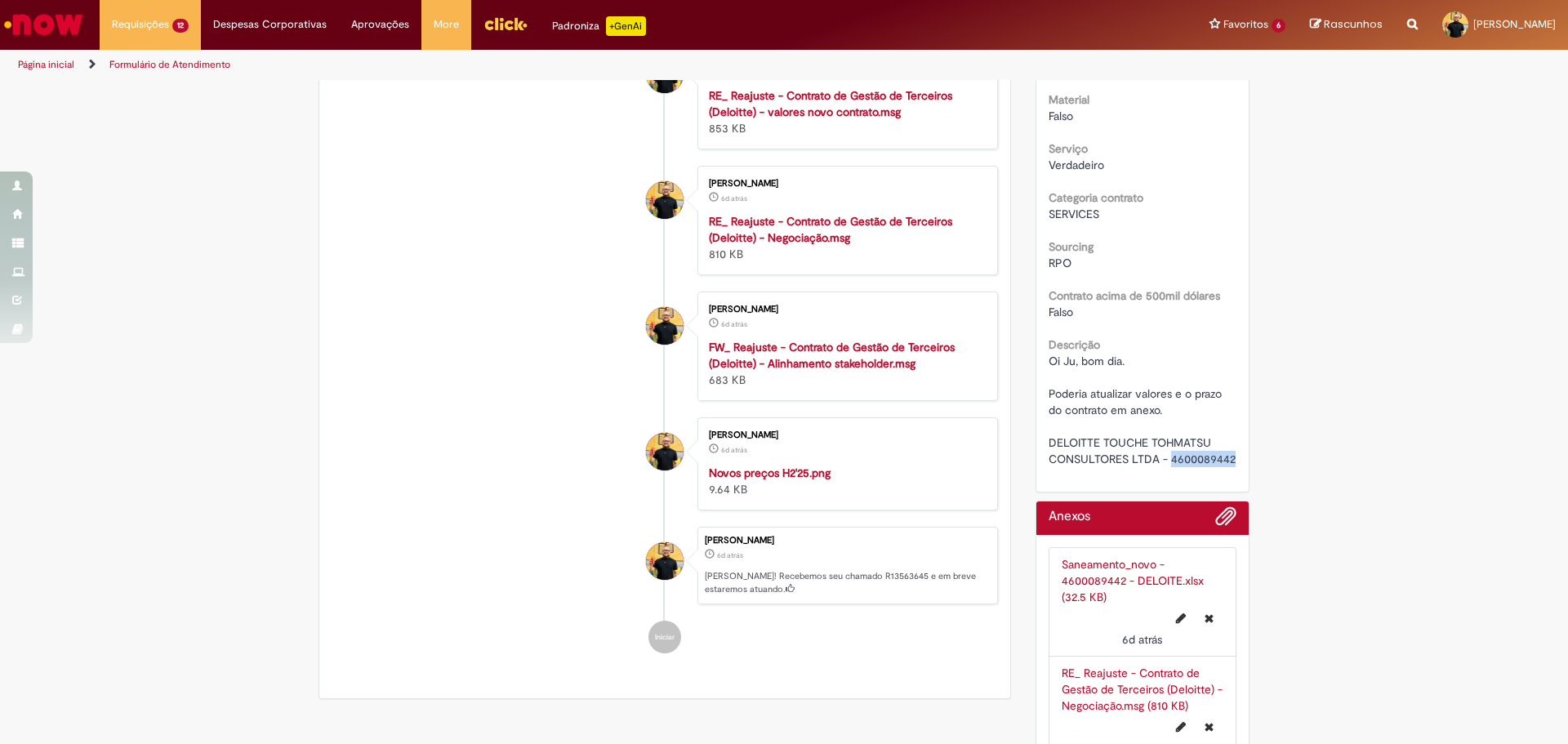
drag, startPoint x: 1166, startPoint y: 458, endPoint x: 1229, endPoint y: 457, distance: 63.0
click at [1229, 457] on span "Oi Ju, bom dia. Poderia atualizar valores e o prazo do contrato em anexo. DELOI…" at bounding box center [1142, 410] width 187 height 113
copy span "4600089442"
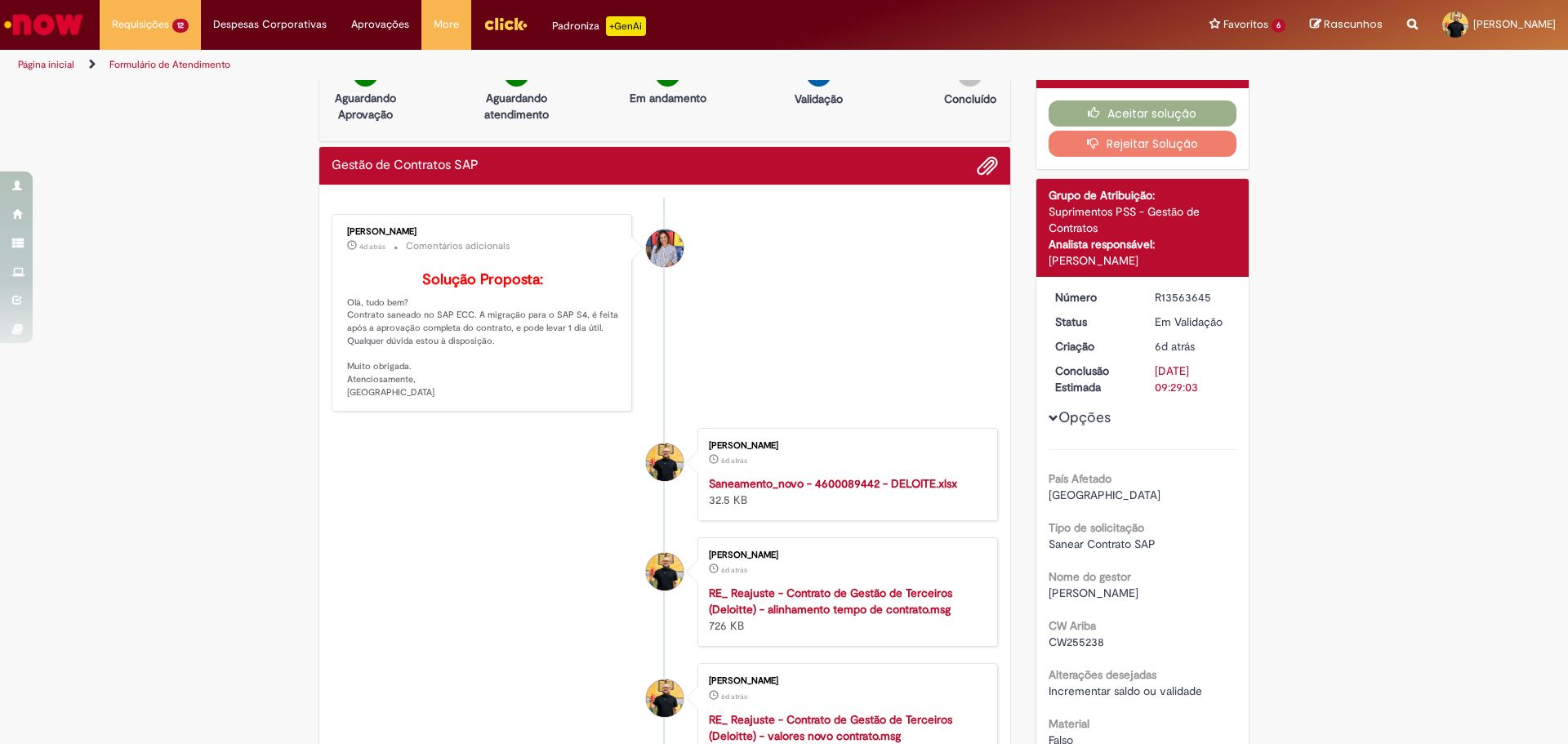
scroll to position [0, 0]
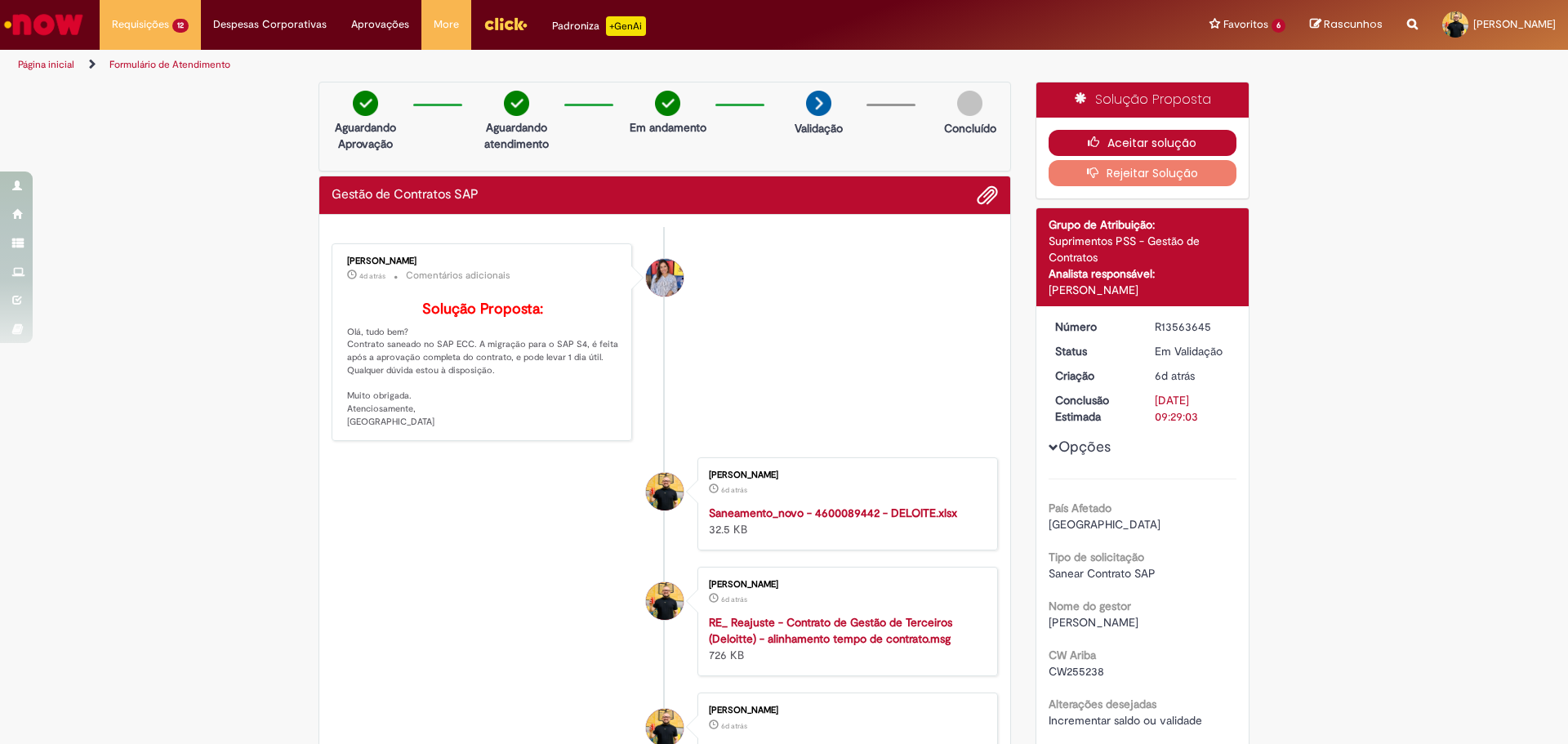
click at [1155, 144] on button "Aceitar solução" at bounding box center [1143, 143] width 189 height 26
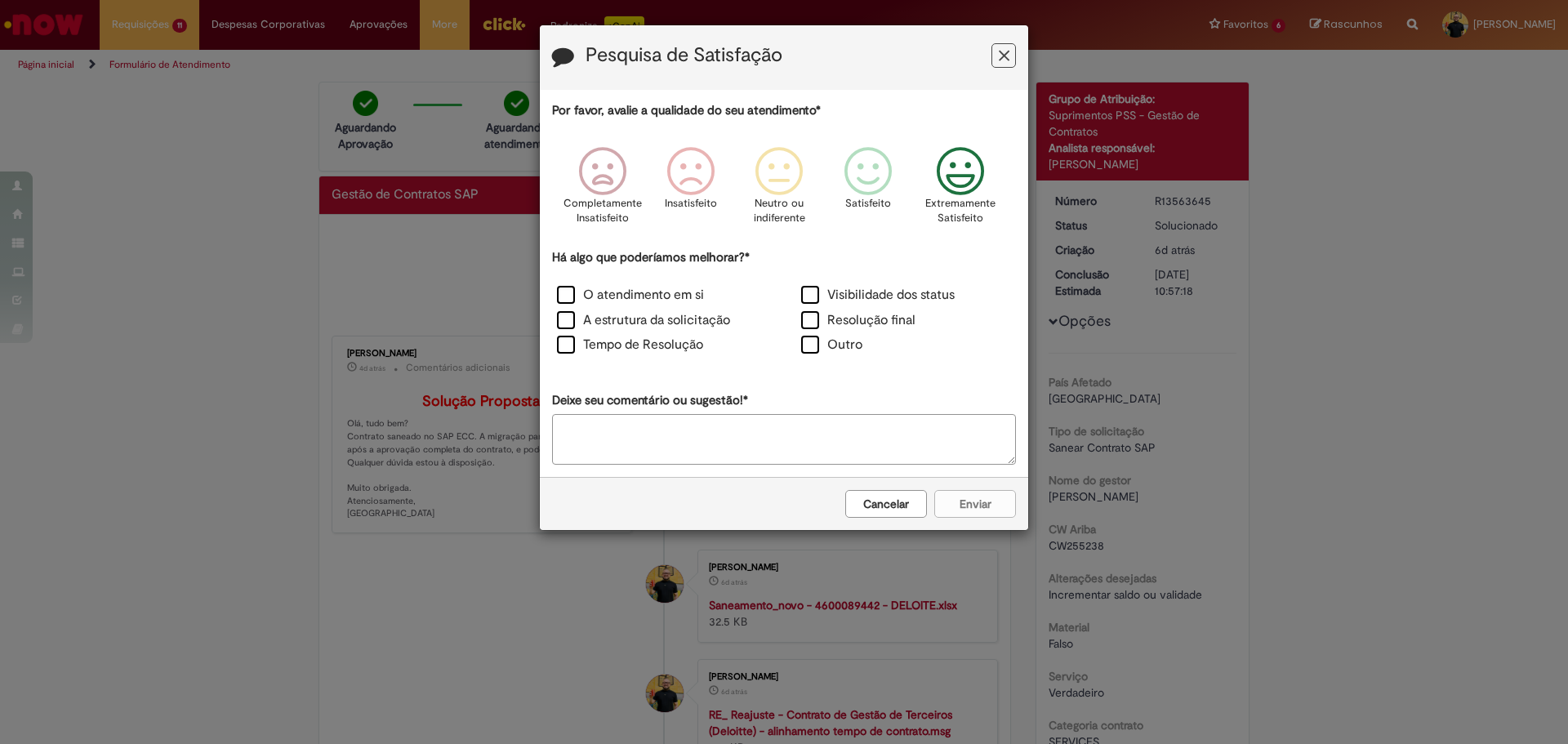
drag, startPoint x: 960, startPoint y: 166, endPoint x: 951, endPoint y: 170, distance: 9.8
click at [961, 166] on icon "Feedback" at bounding box center [960, 171] width 61 height 49
drag, startPoint x: 646, startPoint y: 319, endPoint x: 633, endPoint y: 348, distance: 31.8
click at [646, 320] on label "A estrutura da solicitação" at bounding box center [643, 321] width 173 height 19
click at [633, 345] on label "Tempo de Resolução" at bounding box center [630, 345] width 146 height 19
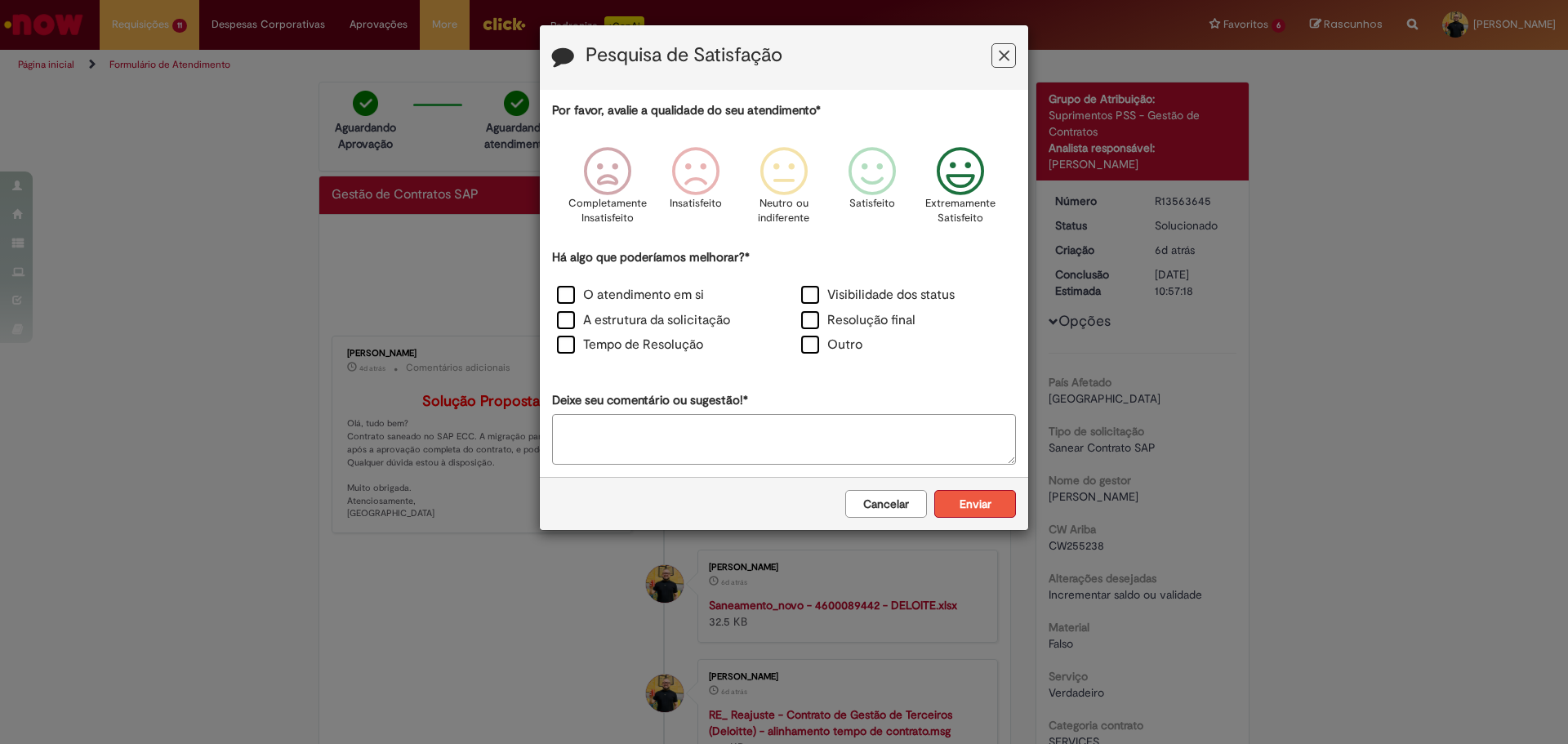
click at [972, 515] on button "Enviar" at bounding box center [975, 504] width 82 height 28
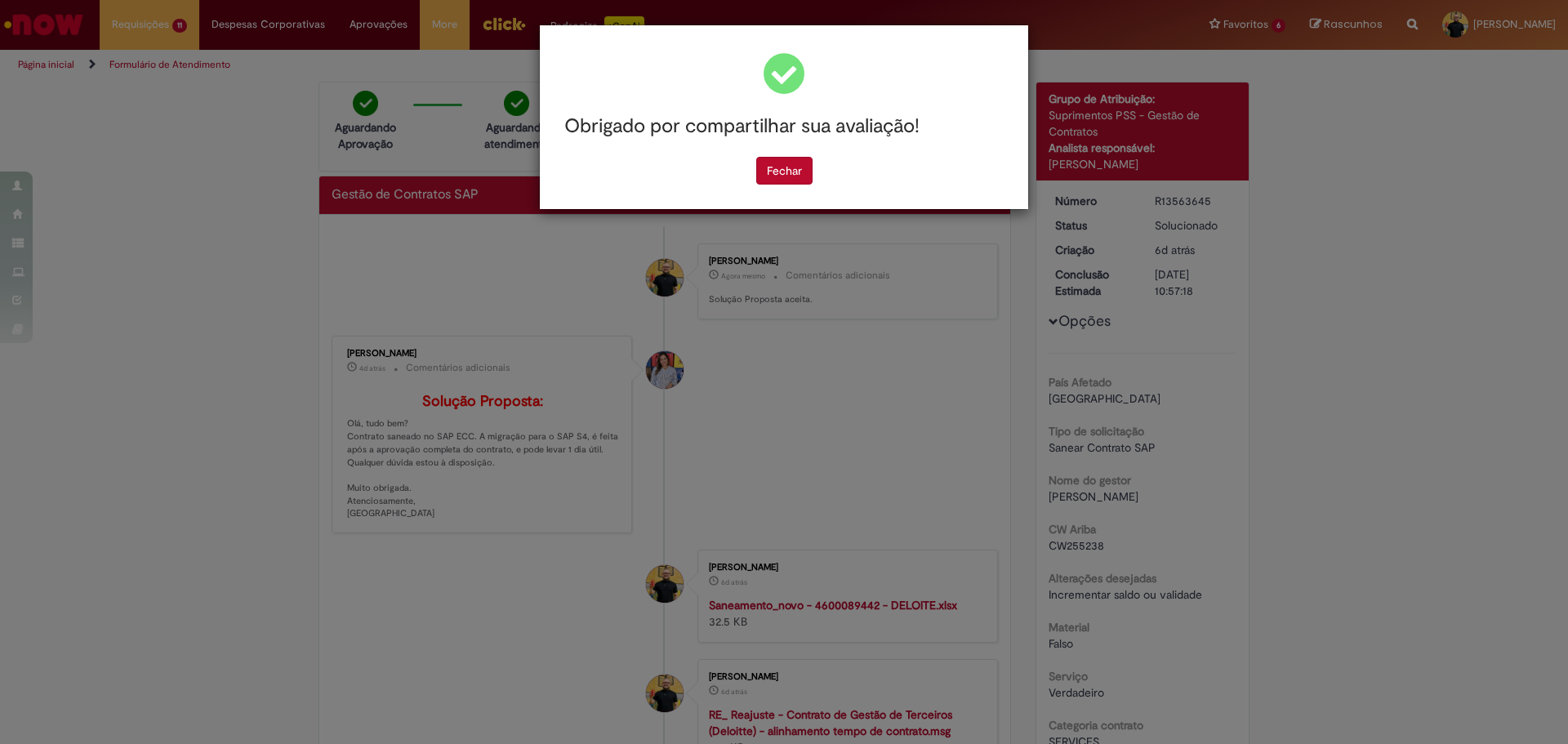
drag, startPoint x: 800, startPoint y: 172, endPoint x: 922, endPoint y: 154, distance: 123.3
click at [799, 172] on button "Fechar" at bounding box center [784, 170] width 56 height 28
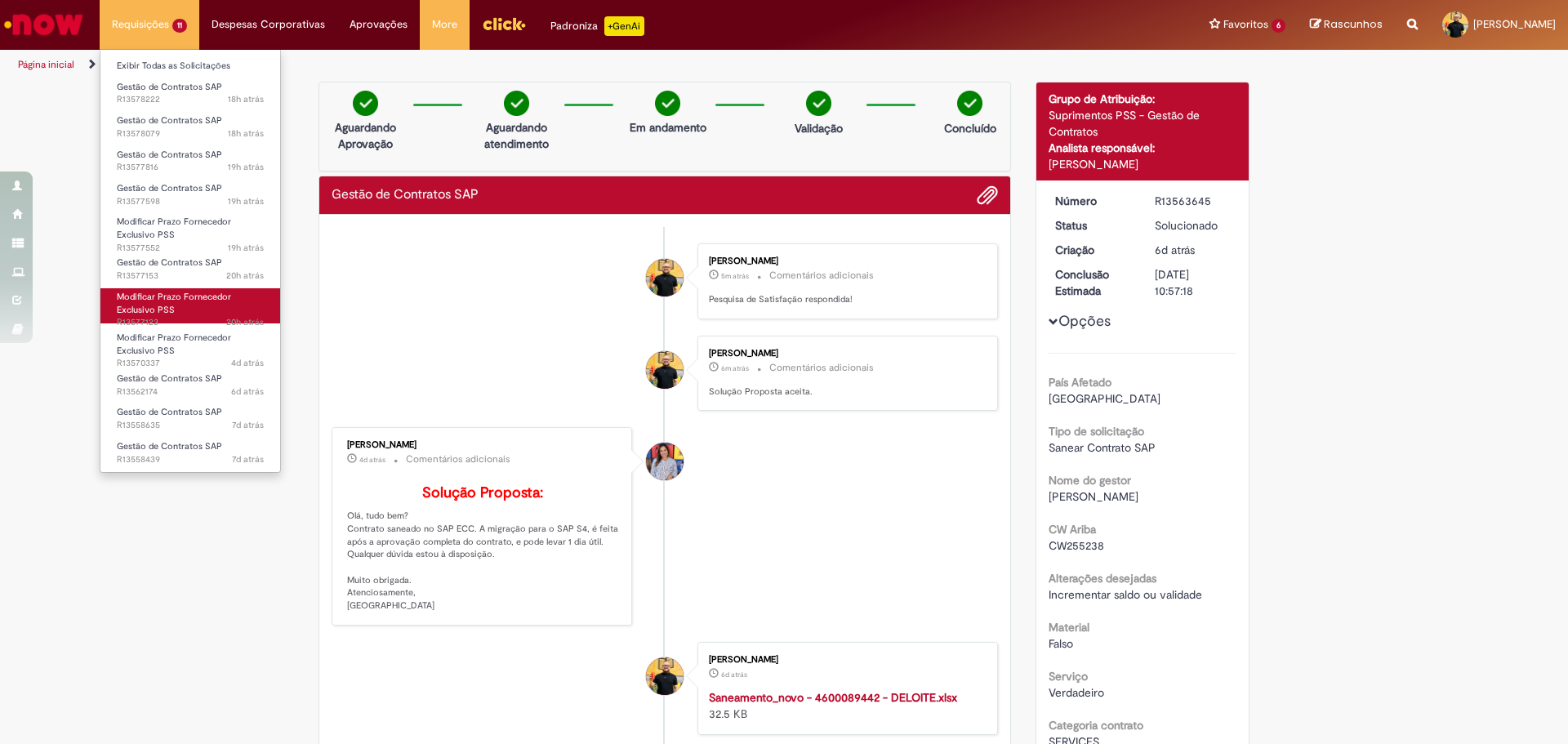
click at [168, 305] on span "Modificar Prazo Fornecedor Exclusivo PSS" at bounding box center [173, 303] width 114 height 25
